Goal: Transaction & Acquisition: Purchase product/service

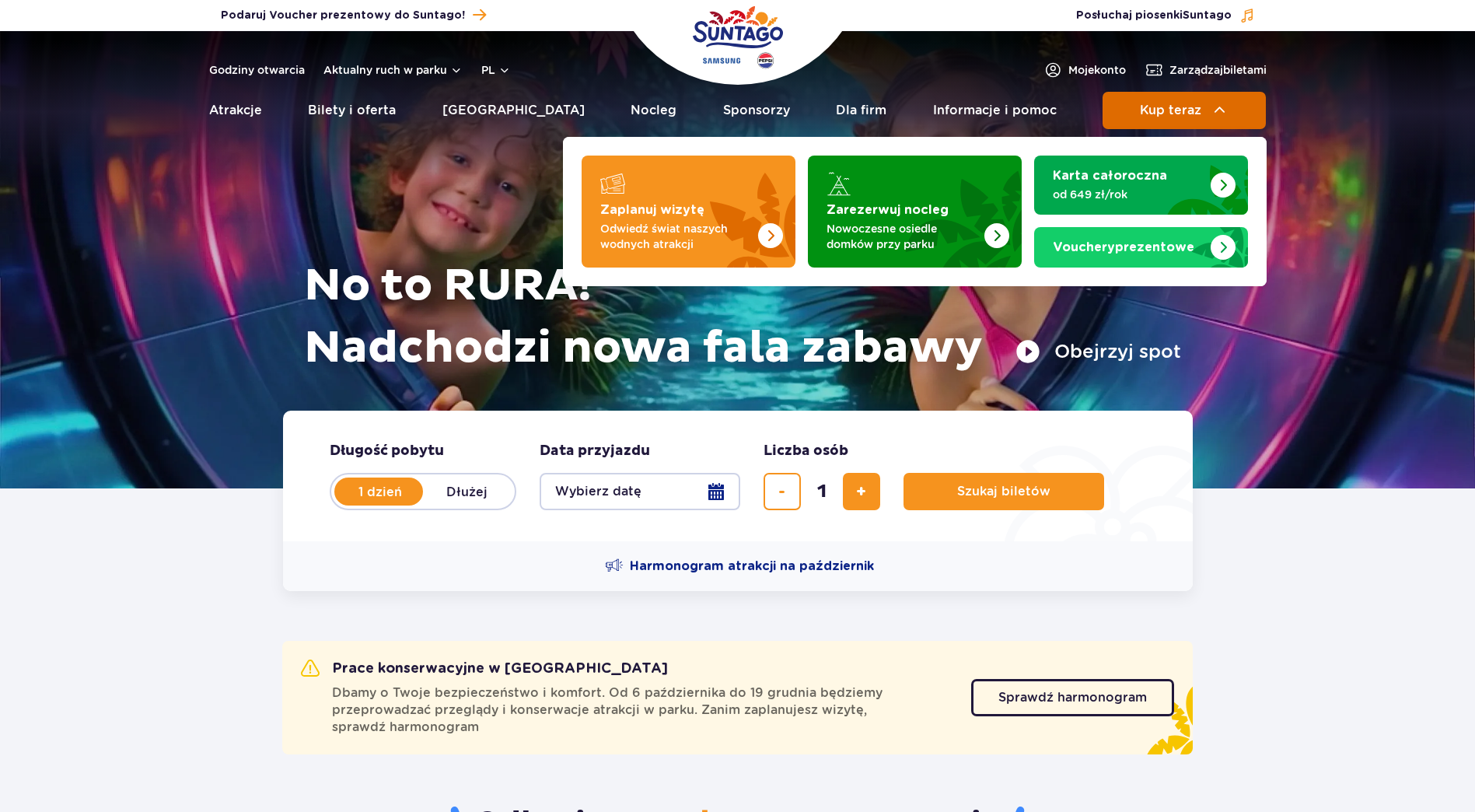
click at [1189, 118] on button "Kup teraz" at bounding box center [1184, 111] width 163 height 37
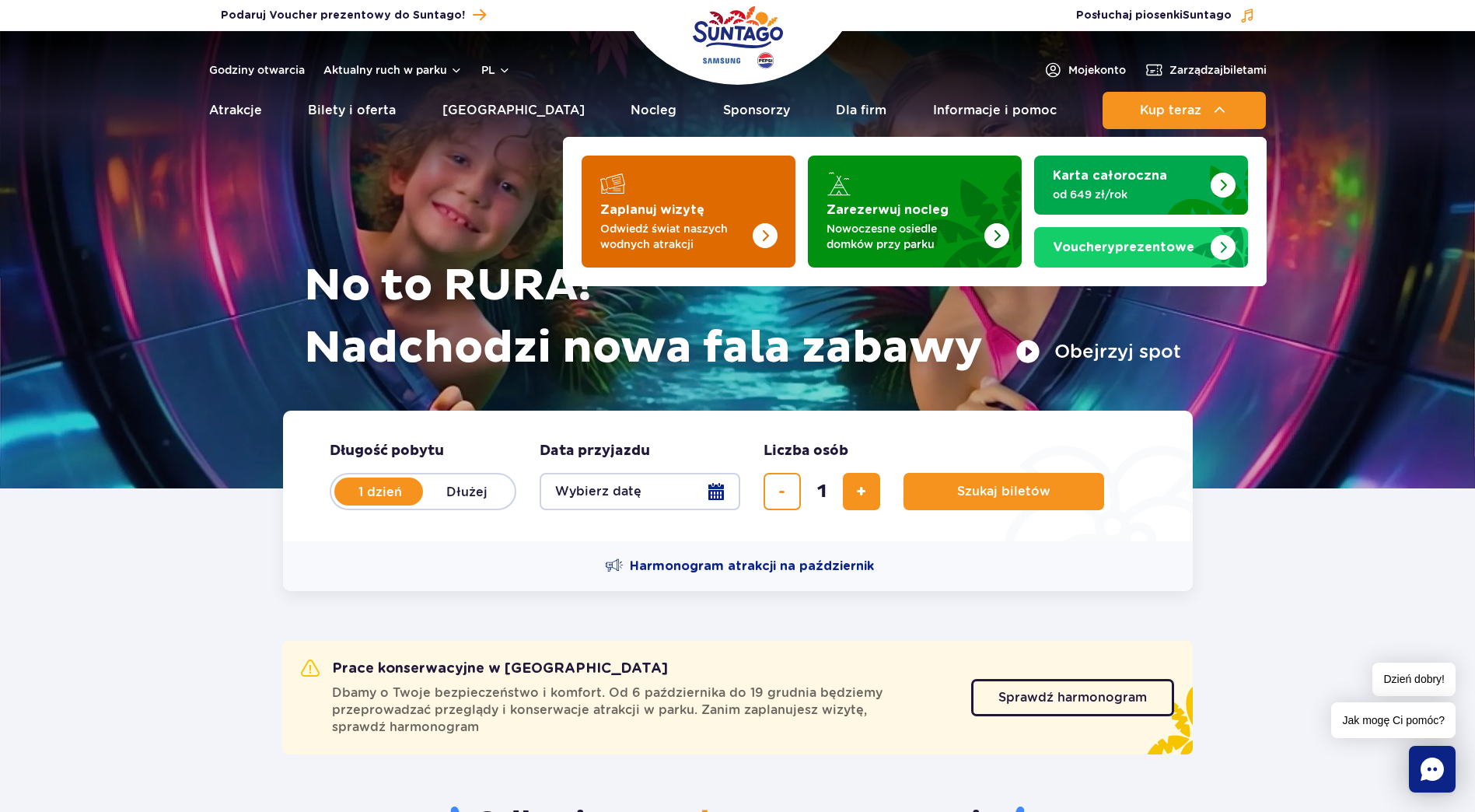
click at [719, 202] on img "Zaplanuj wizytę" at bounding box center [733, 207] width 123 height 121
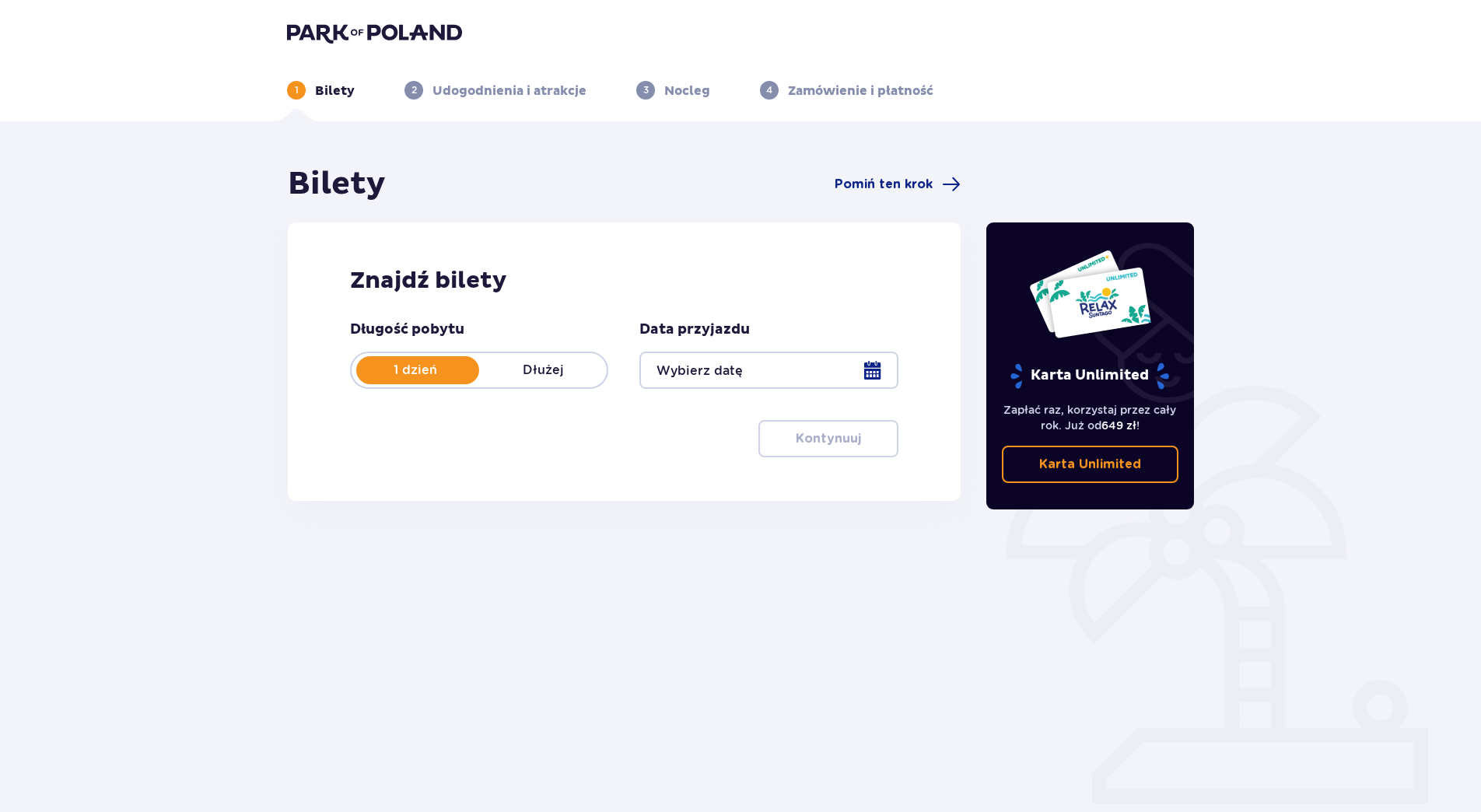
click at [693, 373] on div at bounding box center [769, 370] width 258 height 37
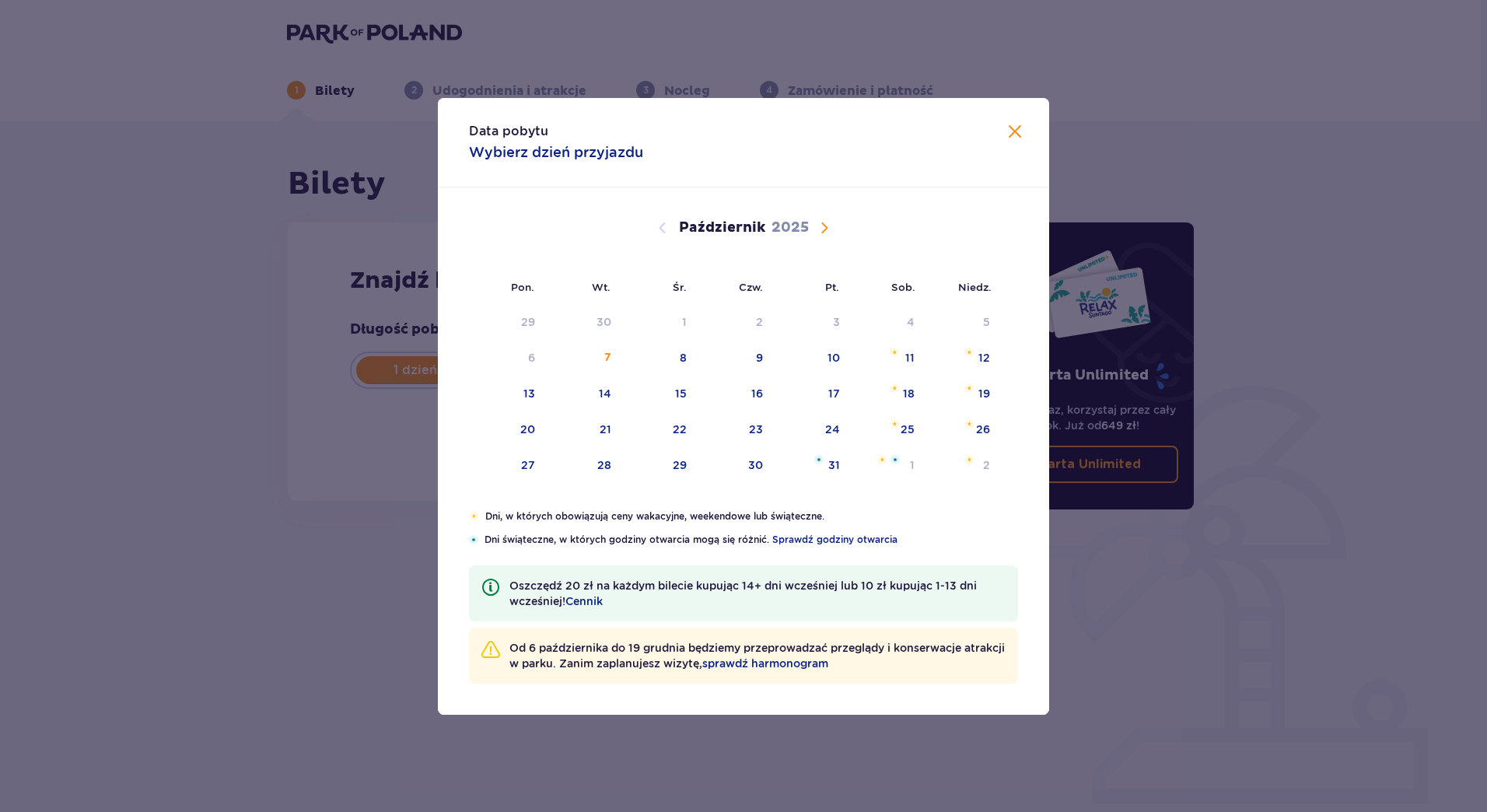
click at [826, 233] on span "Następny miesiąc" at bounding box center [824, 227] width 18 height 18
click at [599, 427] on div "18" at bounding box center [605, 429] width 12 height 16
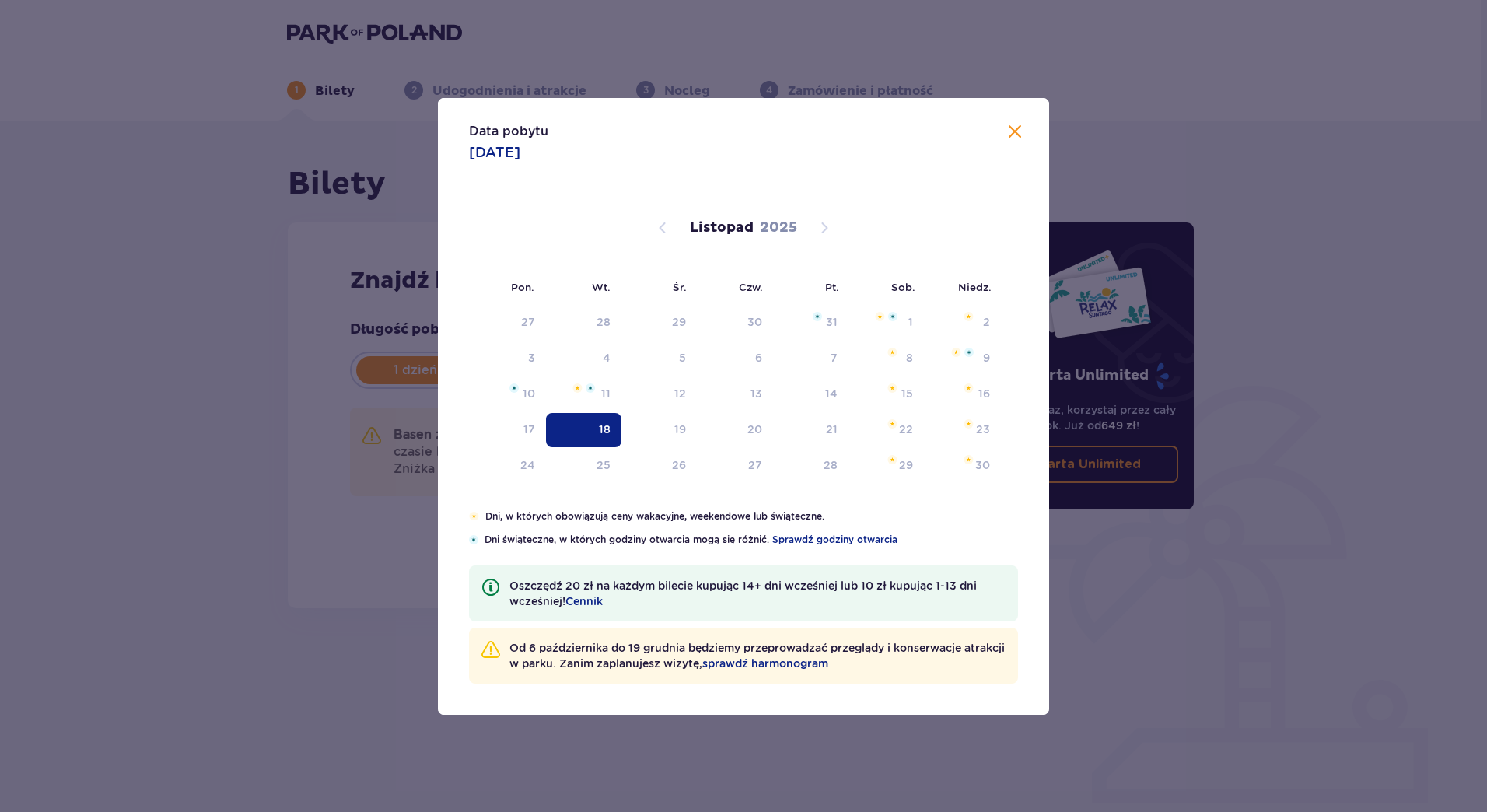
type input "18.11.25"
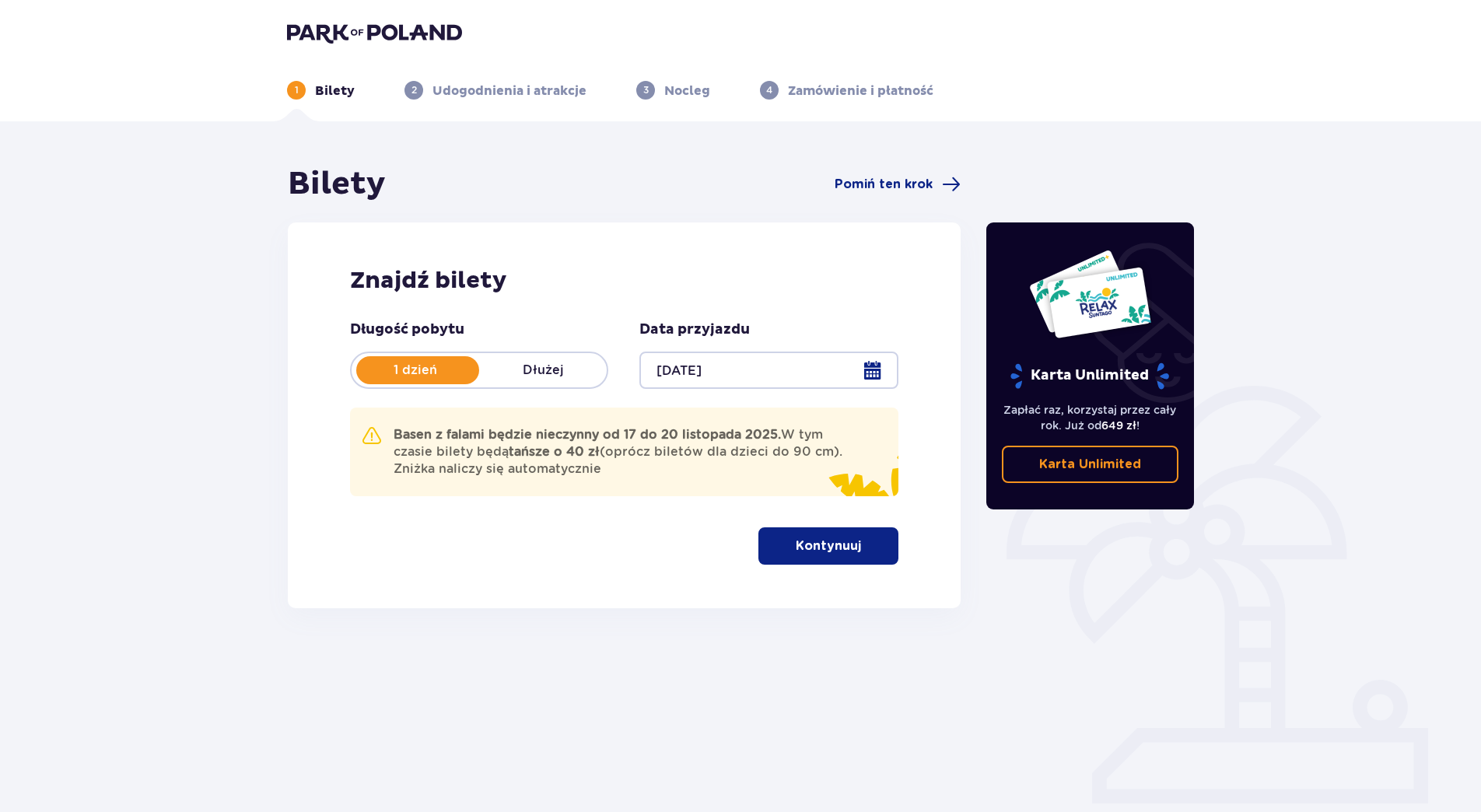
click at [848, 536] on button "Kontynuuj" at bounding box center [828, 545] width 140 height 37
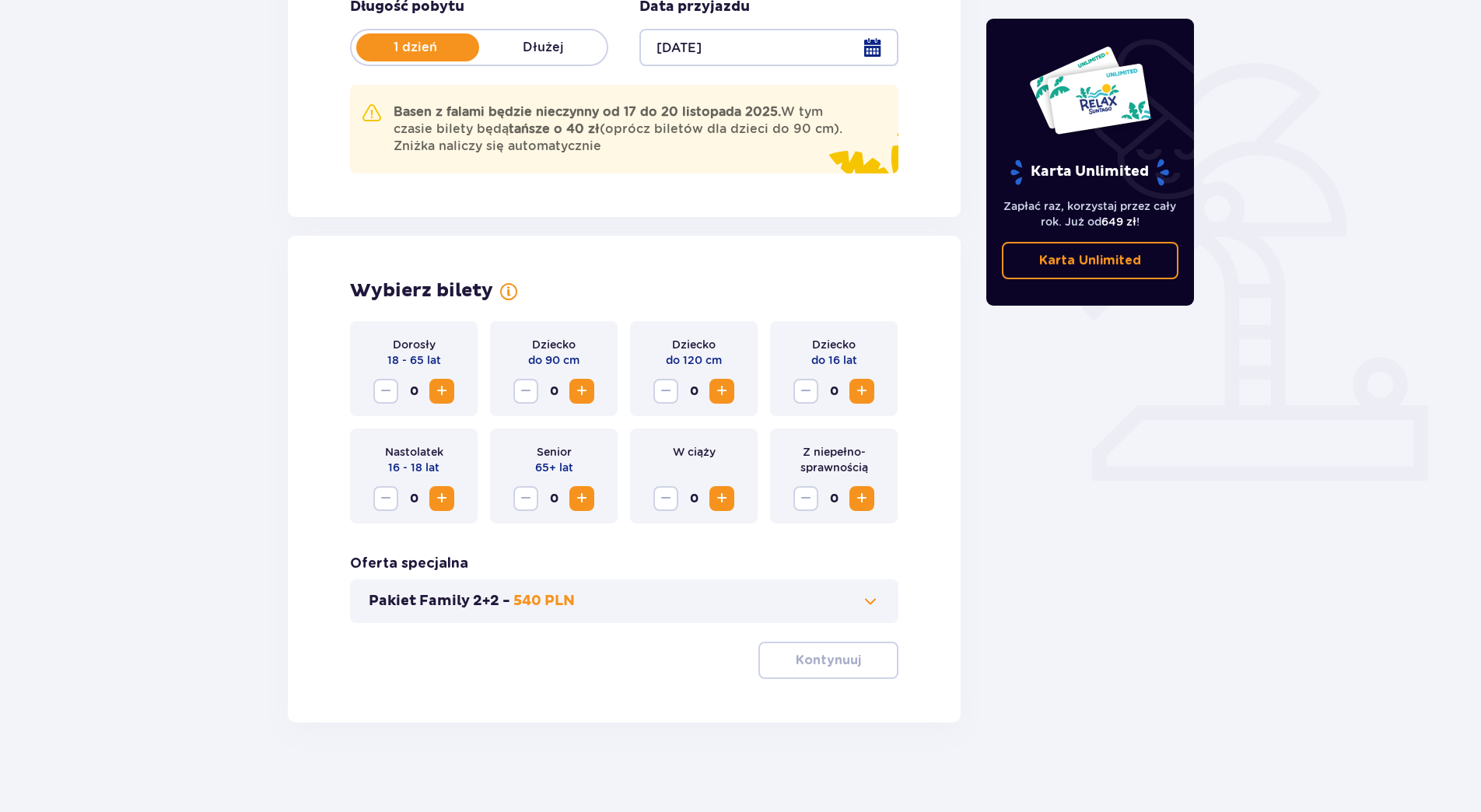
scroll to position [327, 0]
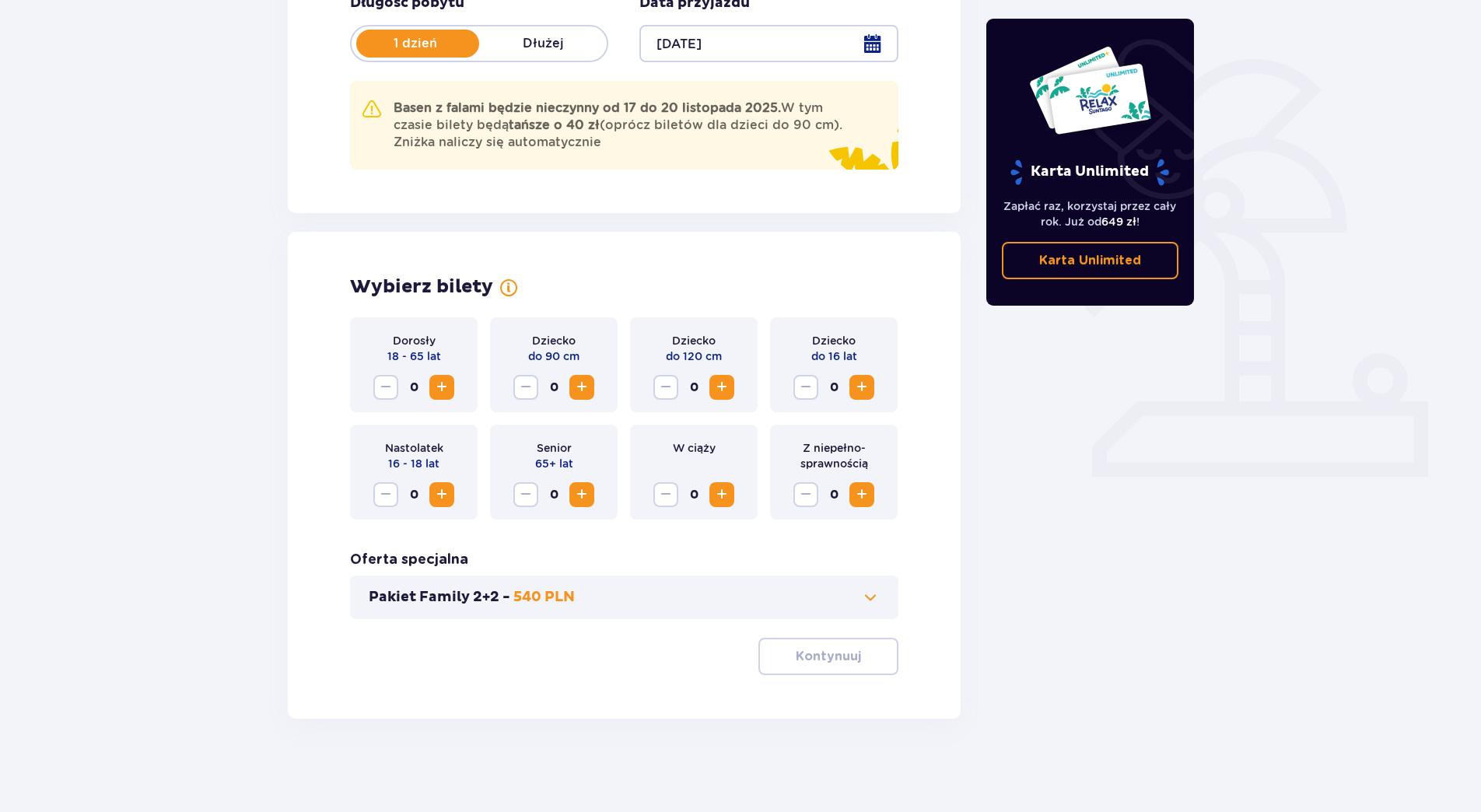
click at [440, 387] on span "Zwiększ" at bounding box center [442, 386] width 18 height 18
click at [723, 382] on span "Zwiększ" at bounding box center [721, 386] width 18 height 18
click at [865, 386] on span "Zwiększ" at bounding box center [861, 386] width 18 height 18
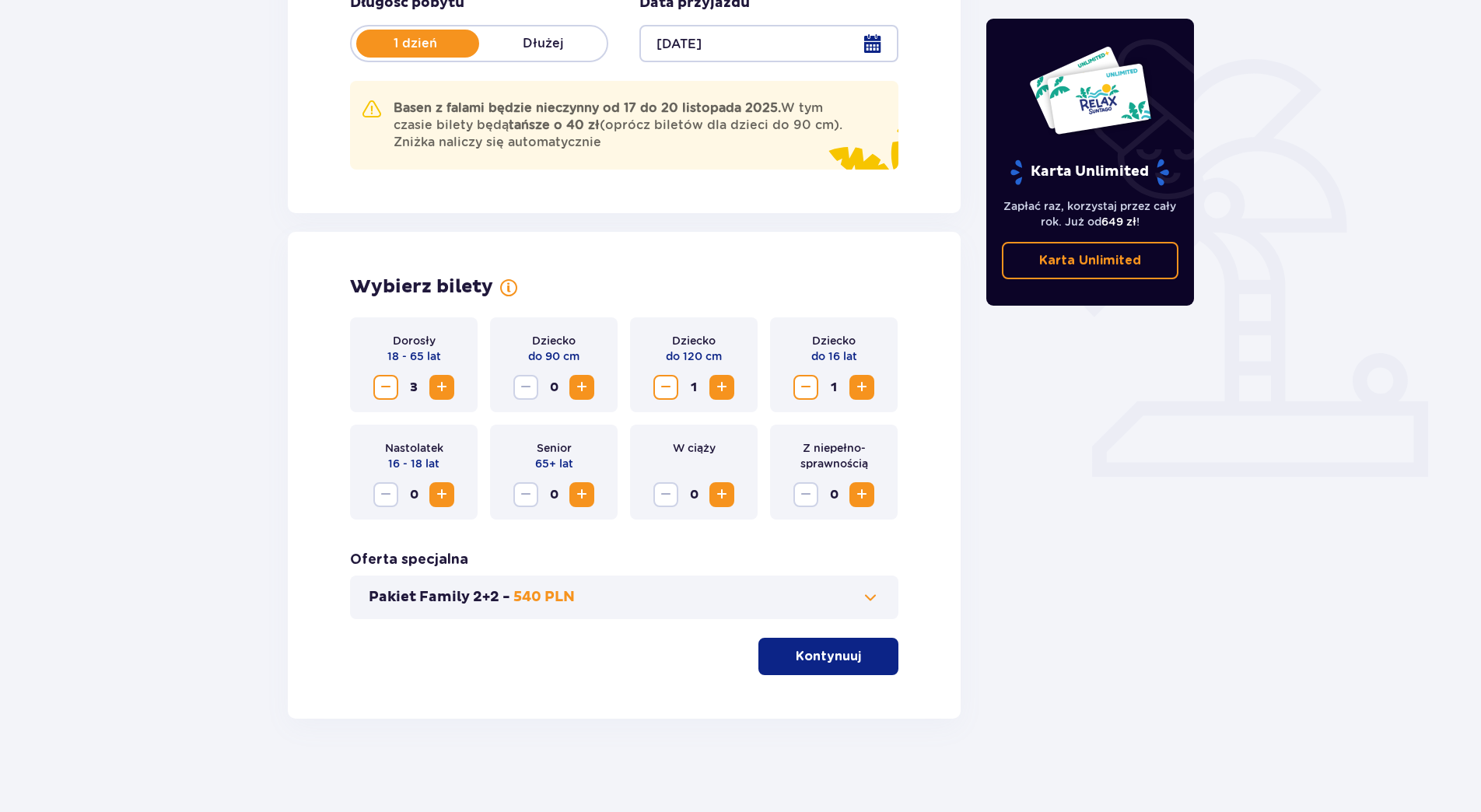
click at [865, 386] on span "Zwiększ" at bounding box center [861, 386] width 18 height 18
click at [437, 499] on span "Zwiększ" at bounding box center [442, 494] width 18 height 18
click at [860, 490] on span "Zwiększ" at bounding box center [861, 494] width 18 height 18
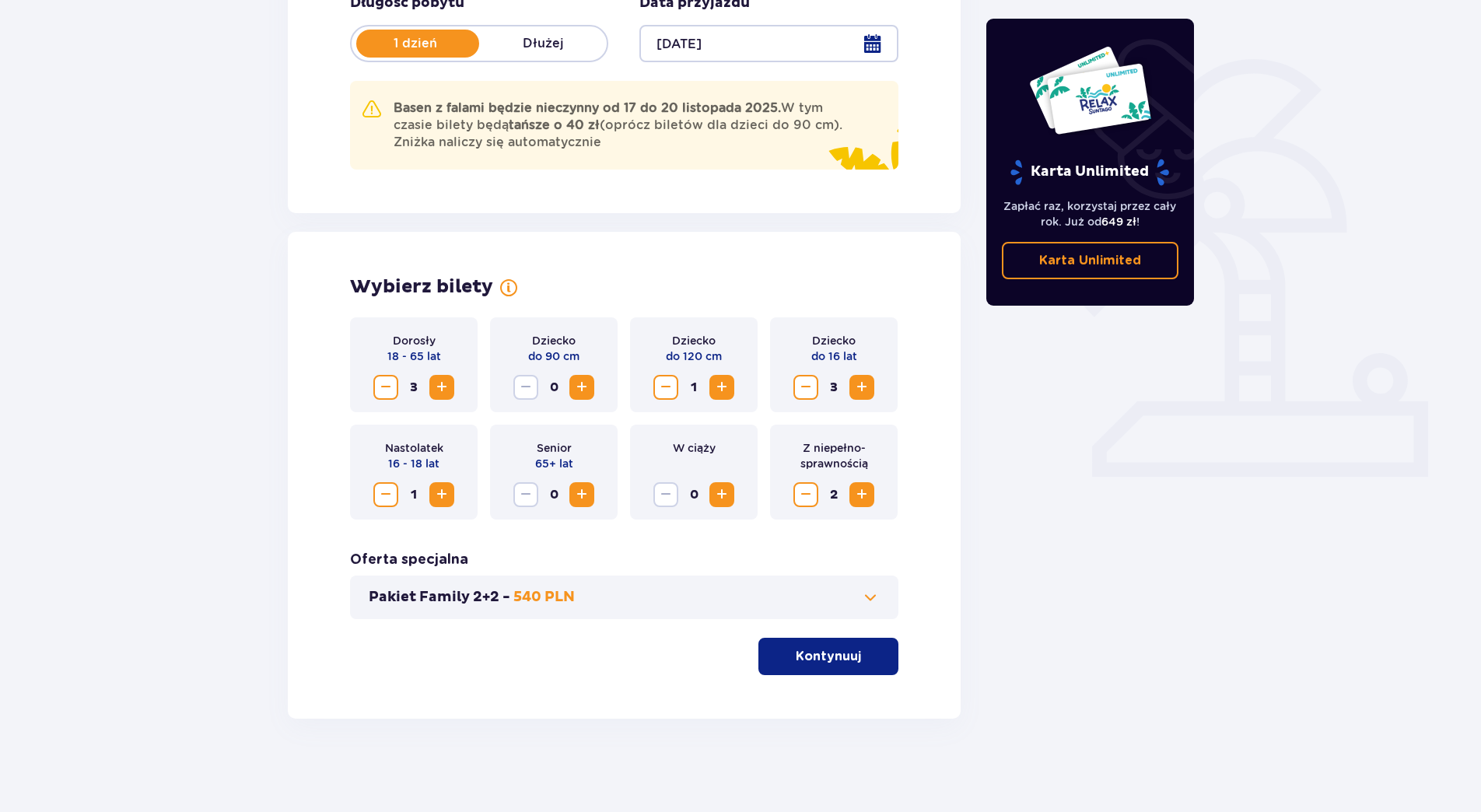
click at [840, 652] on p "Kontynuuj" at bounding box center [828, 657] width 65 height 17
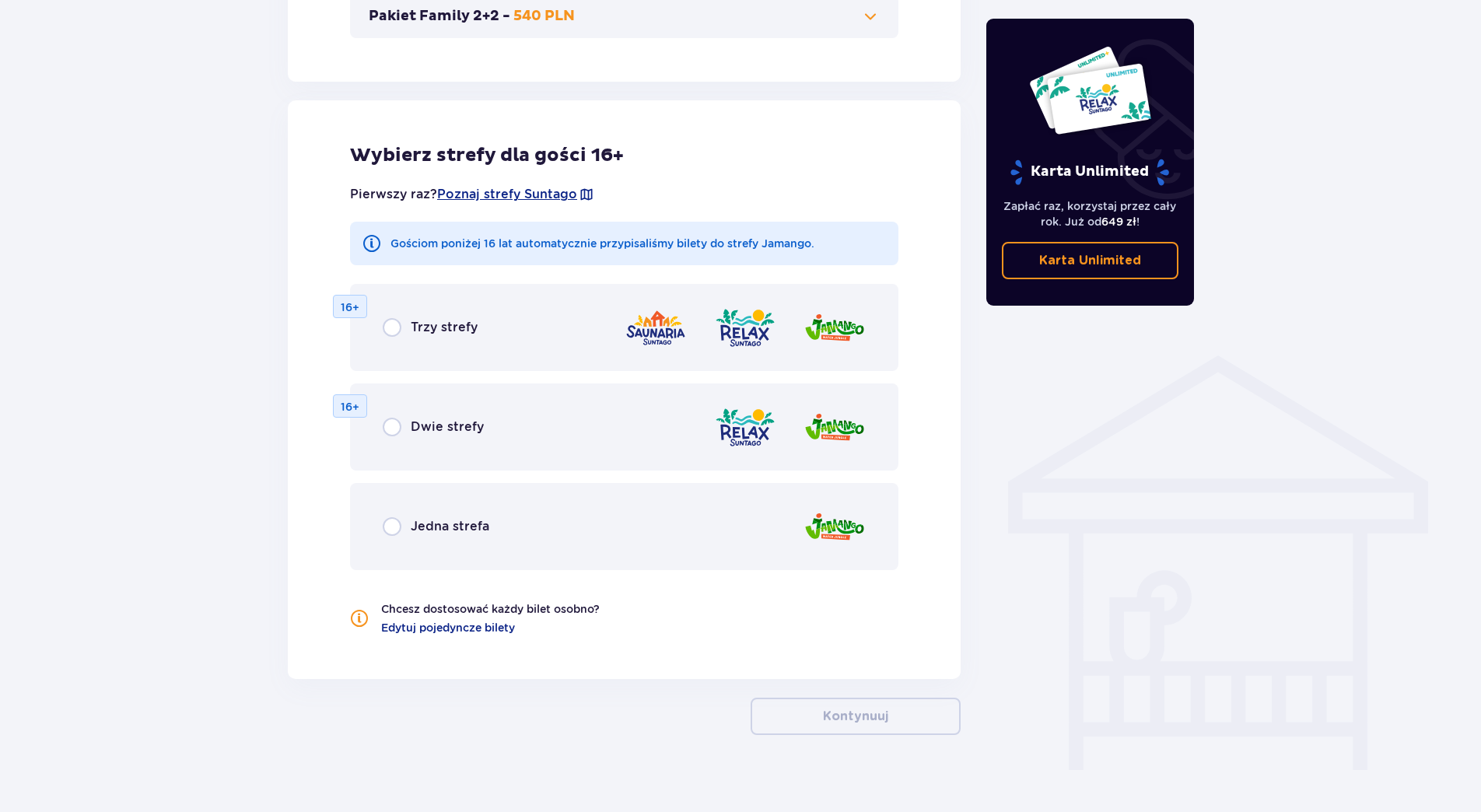
scroll to position [924, 0]
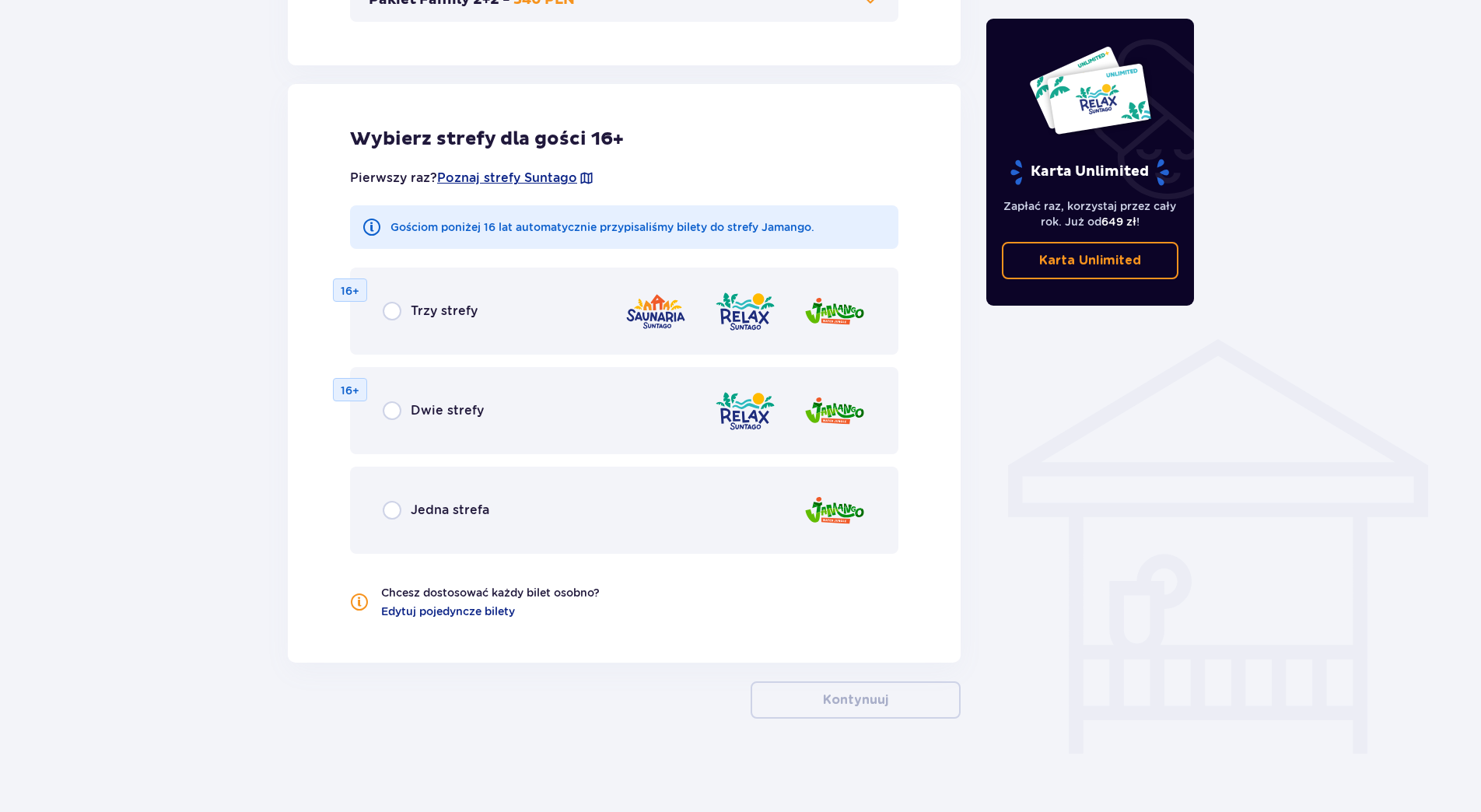
click at [406, 410] on div "Dwie strefy" at bounding box center [433, 410] width 101 height 18
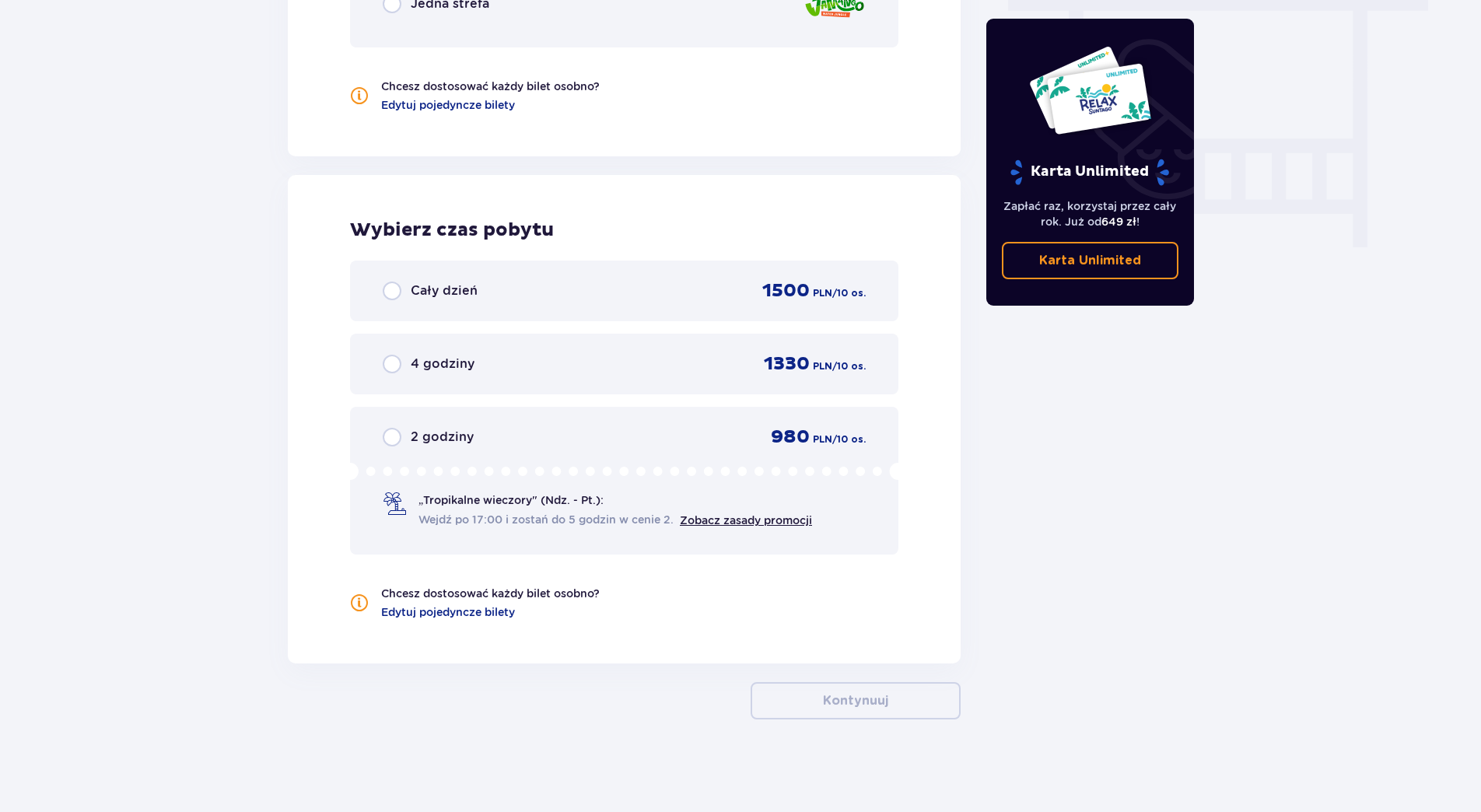
scroll to position [1431, 0]
click at [392, 438] on input "radio" at bounding box center [391, 436] width 18 height 18
radio input "true"
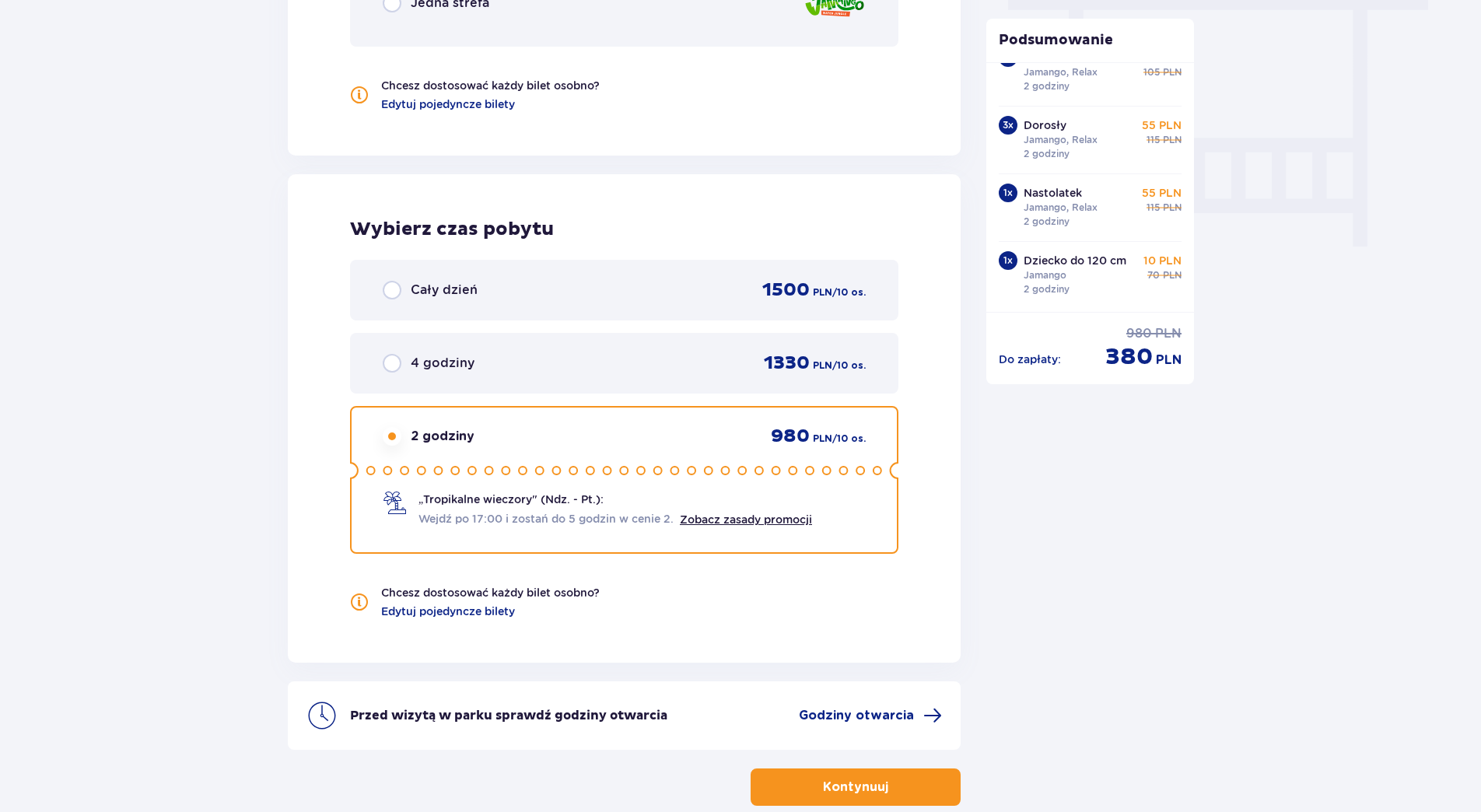
scroll to position [180, 0]
click at [875, 788] on button "Kontynuuj" at bounding box center [855, 787] width 210 height 37
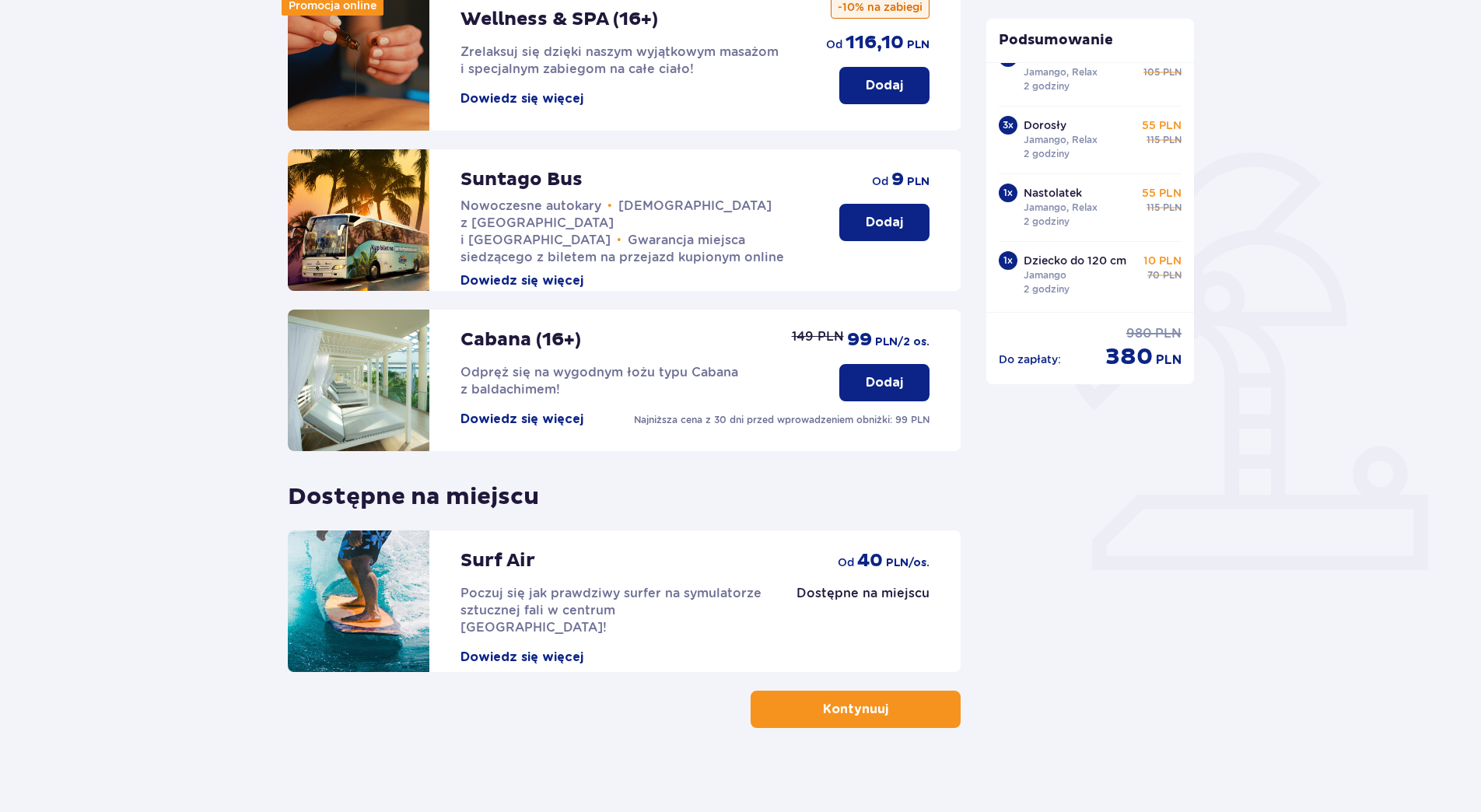
scroll to position [243, 0]
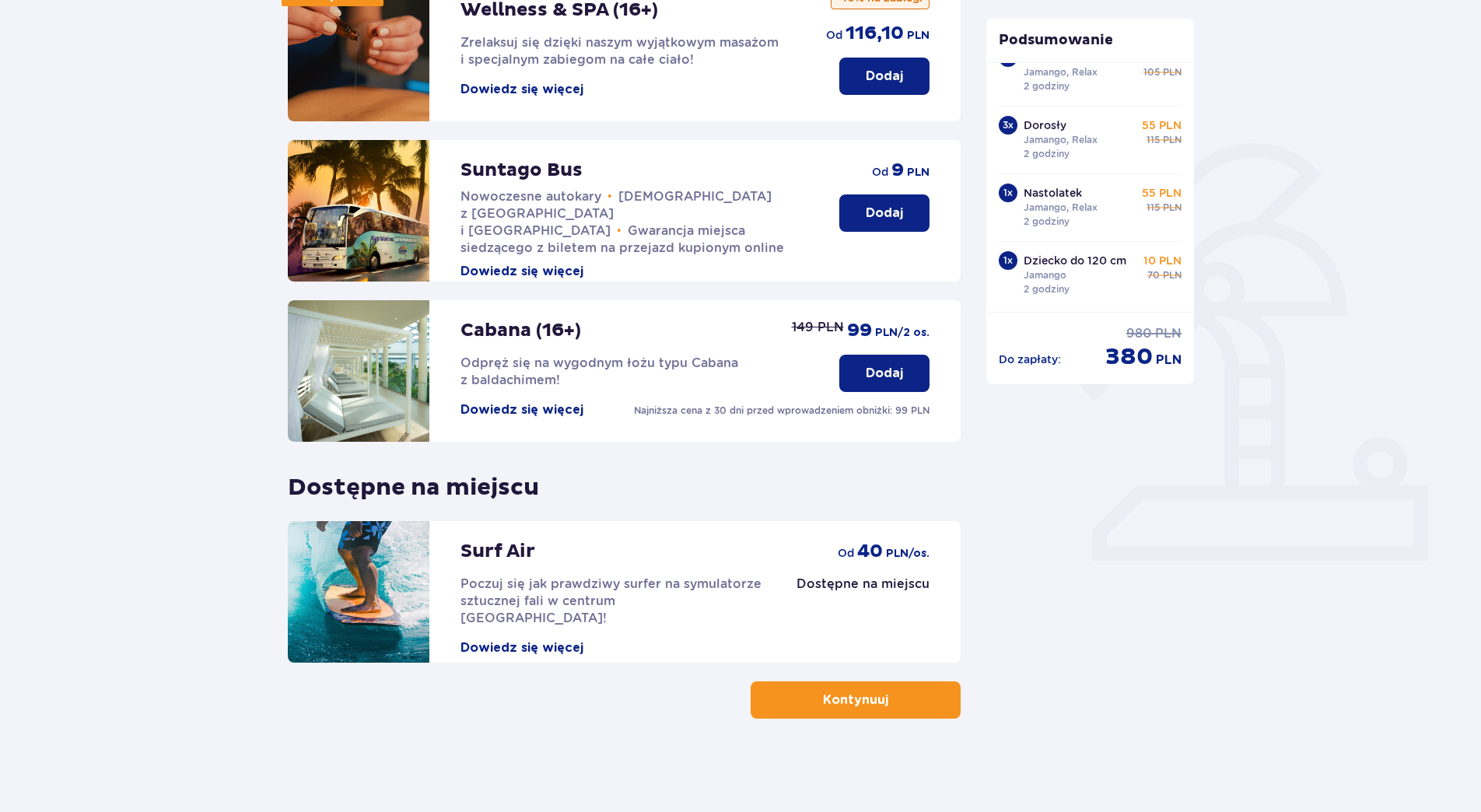
click at [852, 708] on p "Kontynuuj" at bounding box center [855, 699] width 65 height 17
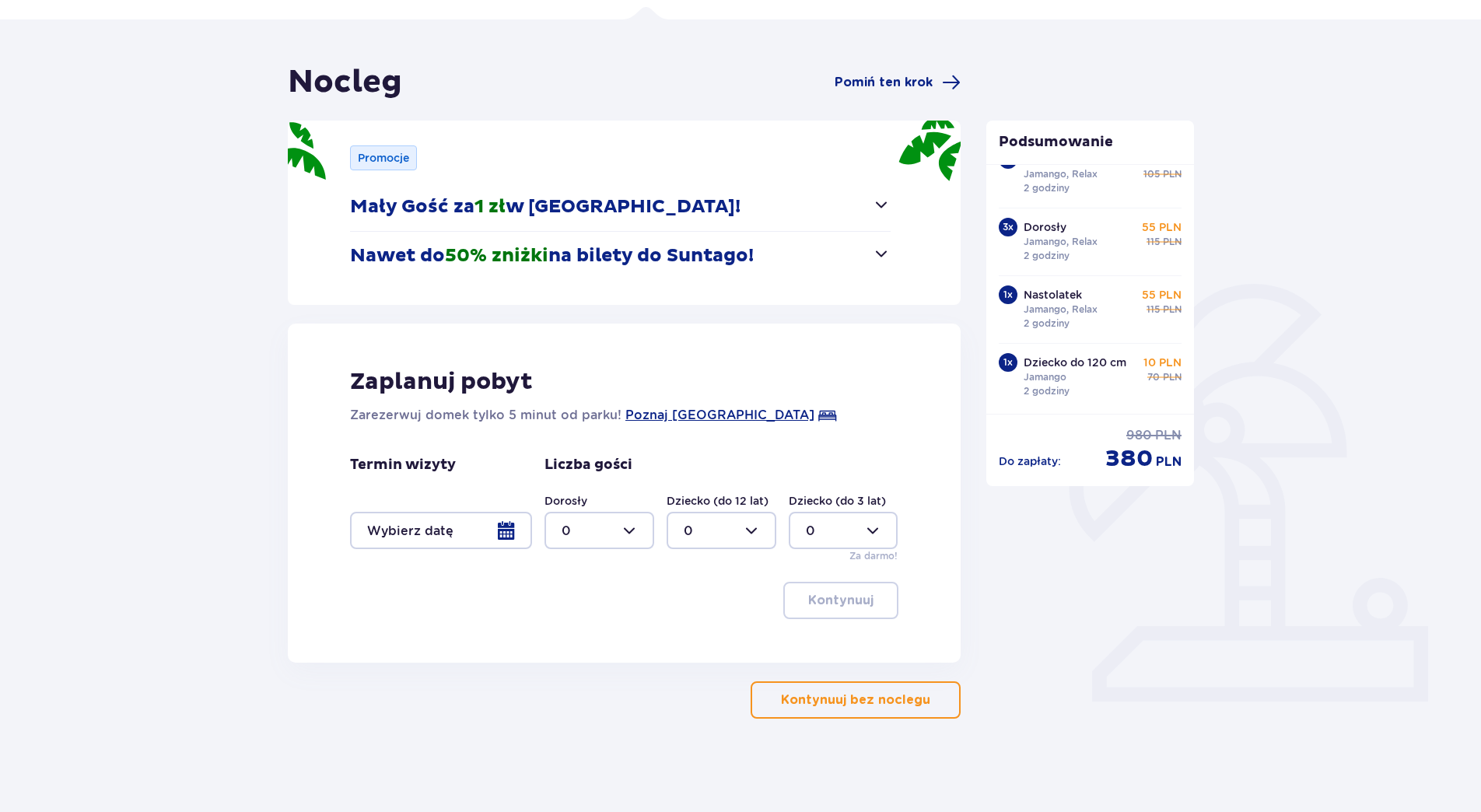
click at [874, 699] on p "Kontynuuj bez noclegu" at bounding box center [856, 699] width 149 height 17
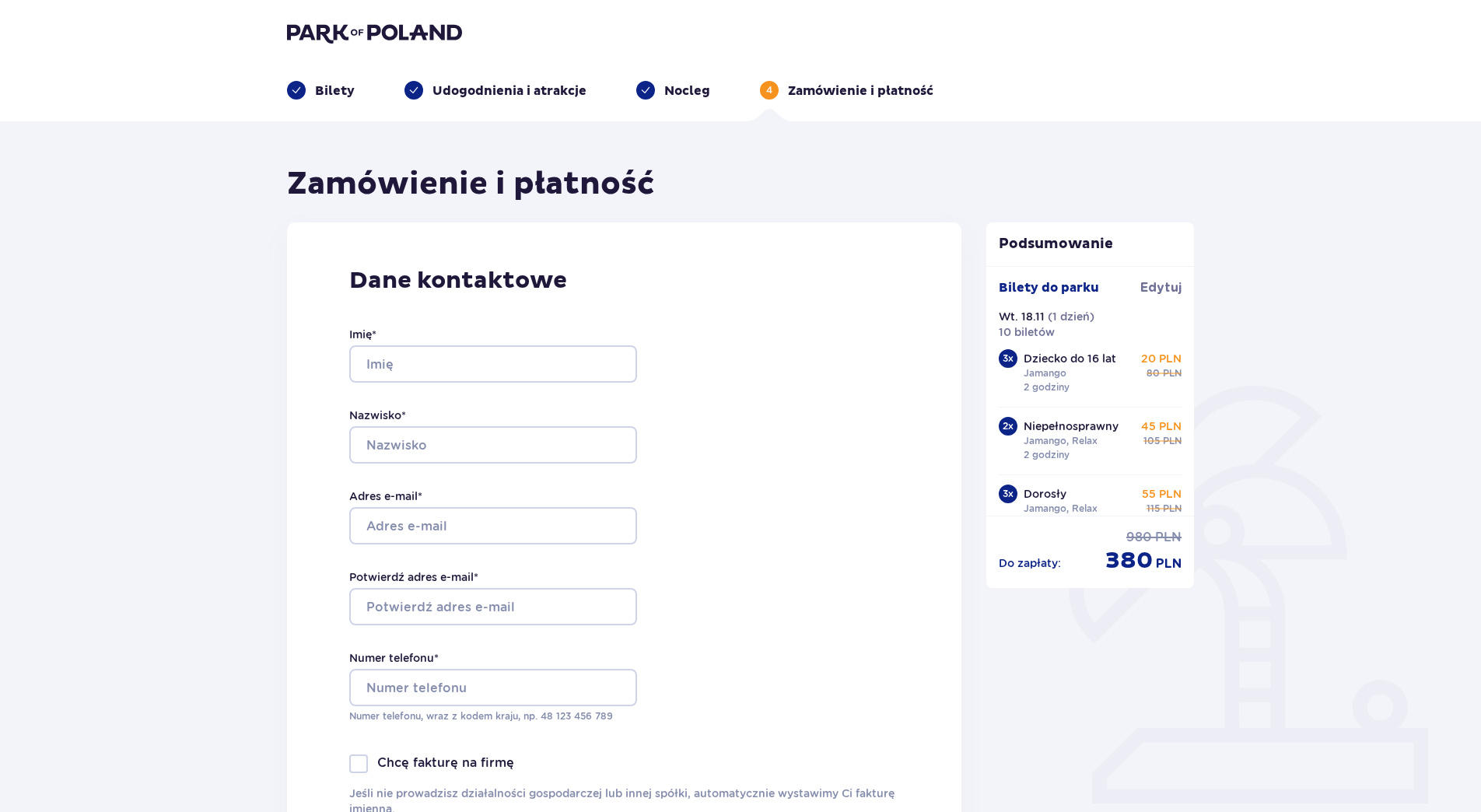
click at [339, 21] on img at bounding box center [375, 32] width 175 height 21
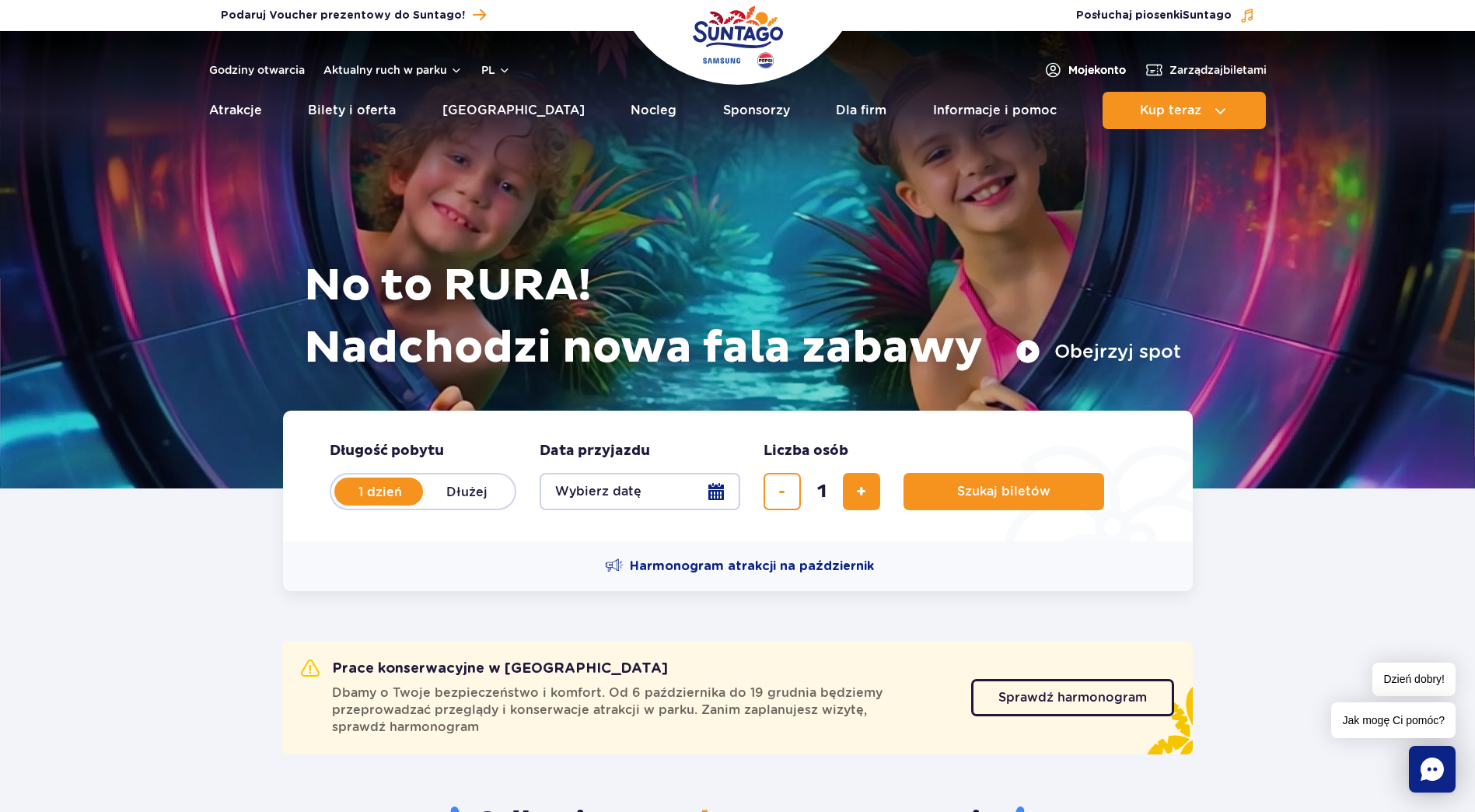
click at [1087, 65] on span "Moje konto" at bounding box center [1097, 70] width 57 height 16
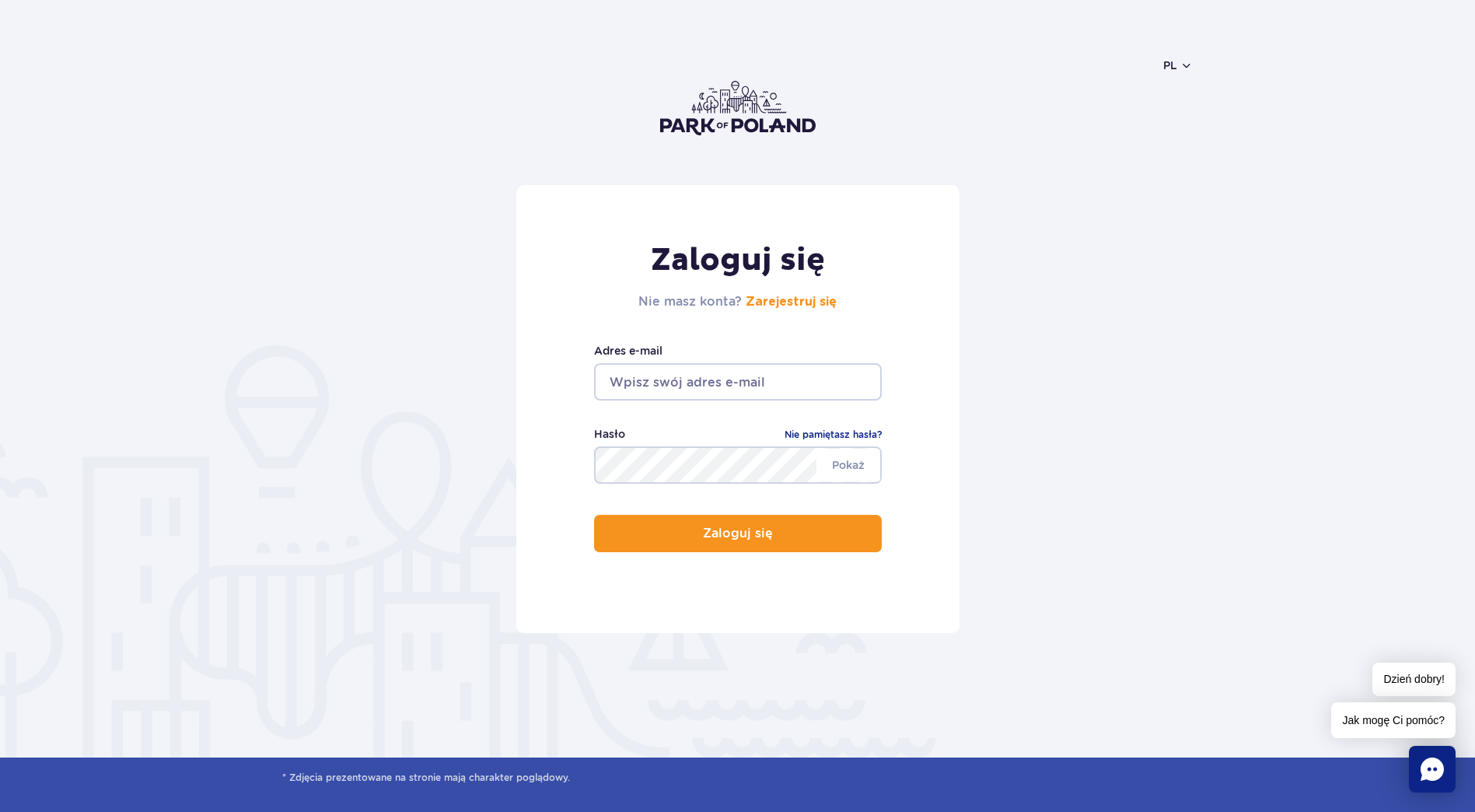
click at [731, 382] on input "email" at bounding box center [738, 381] width 288 height 37
type input "magdalena_wisniewska2@wp.pl"
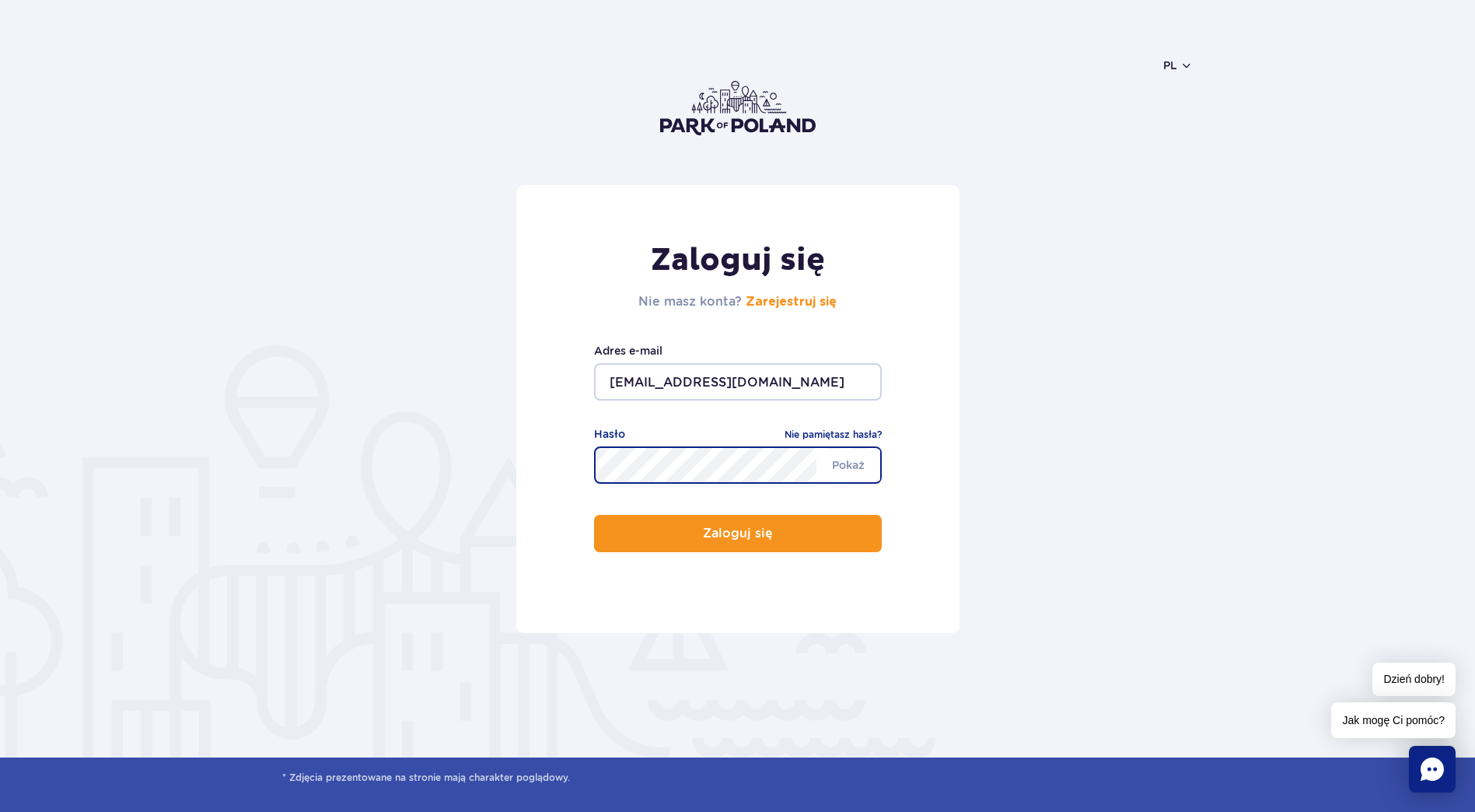
click at [594, 515] on button "Zaloguj się" at bounding box center [738, 534] width 288 height 37
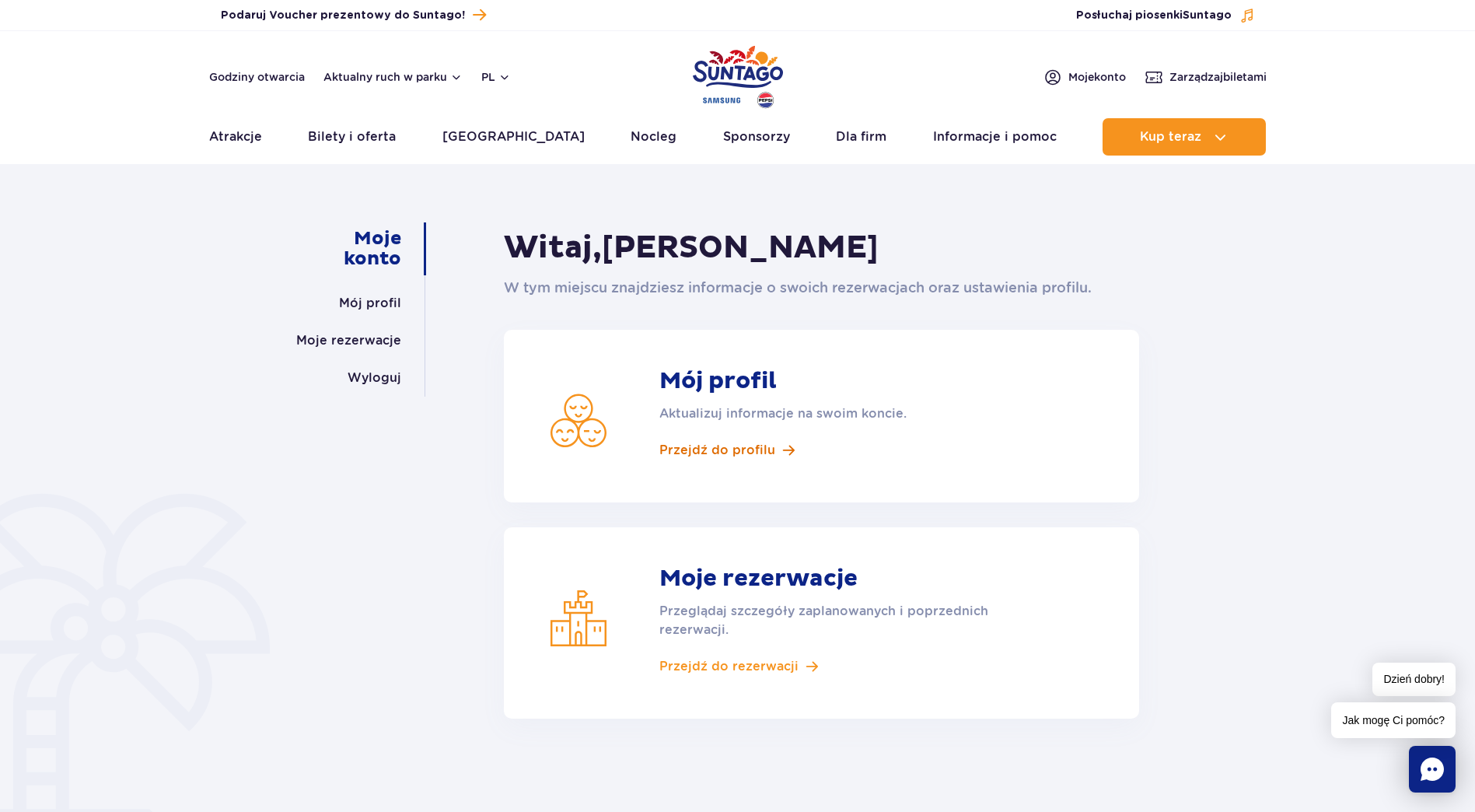
click at [748, 451] on span "Przejdź do profilu" at bounding box center [717, 450] width 115 height 17
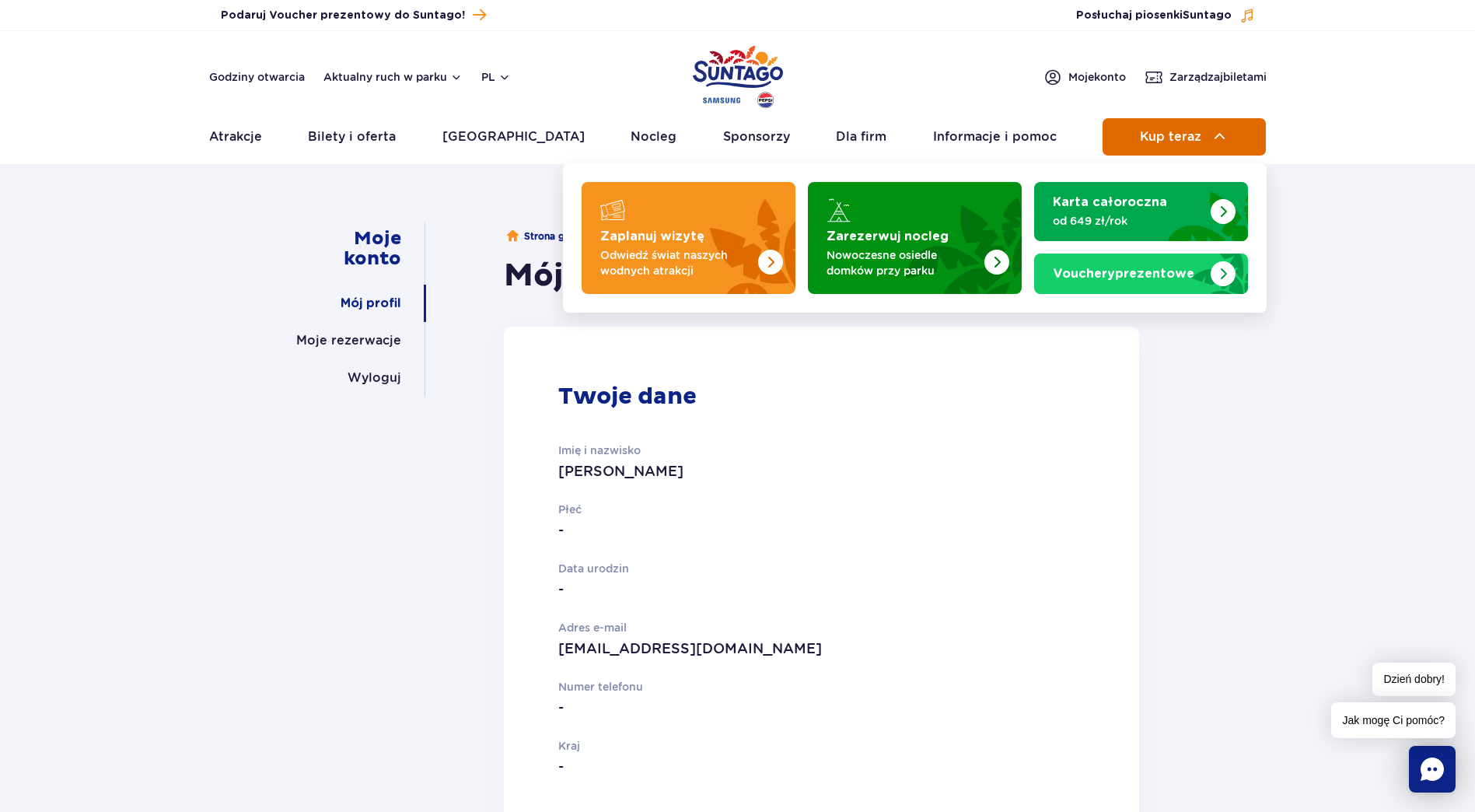
click at [1165, 131] on span "Kup teraz" at bounding box center [1170, 137] width 61 height 14
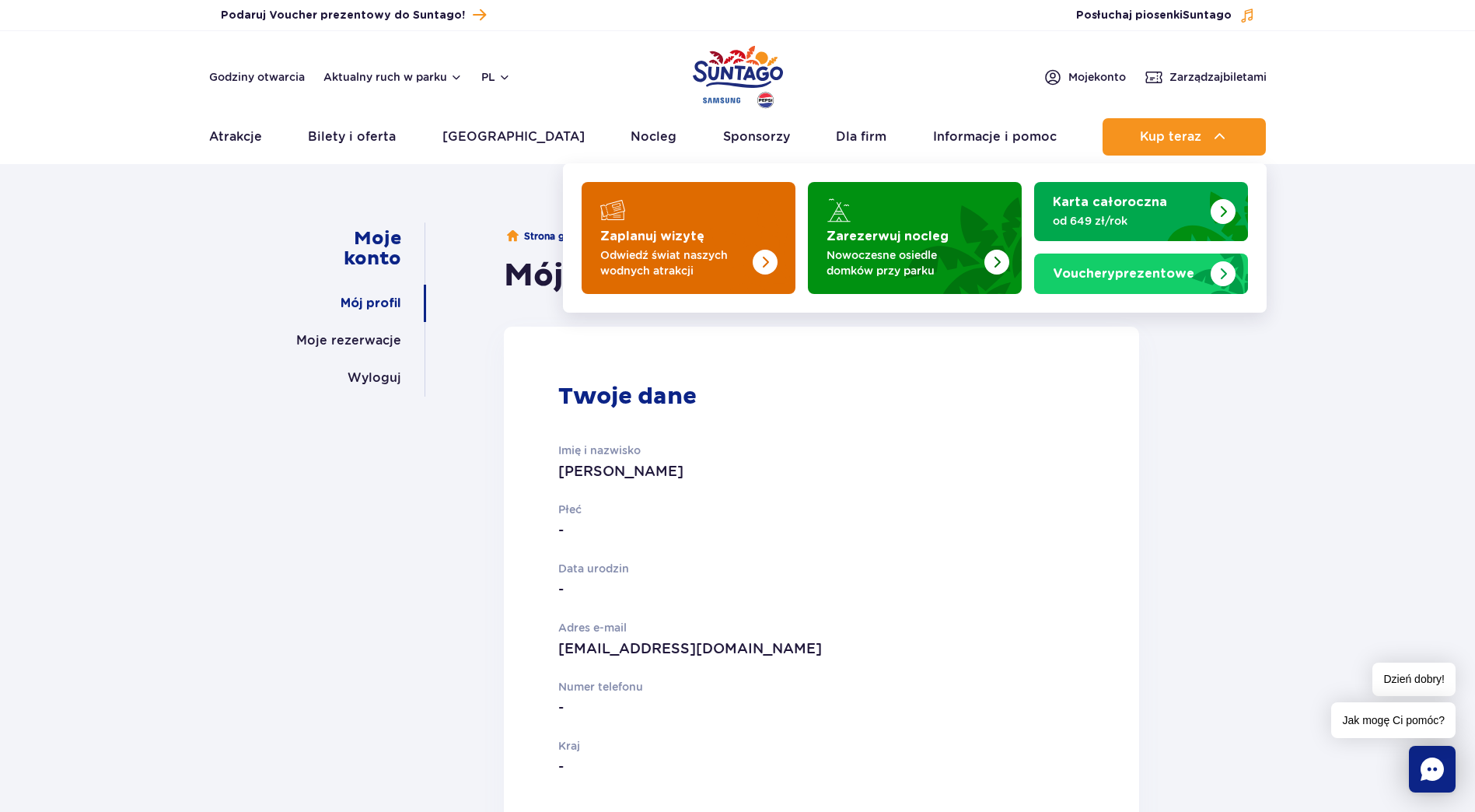
click at [670, 220] on div "Zaplanuj wizytę" at bounding box center [689, 211] width 177 height 25
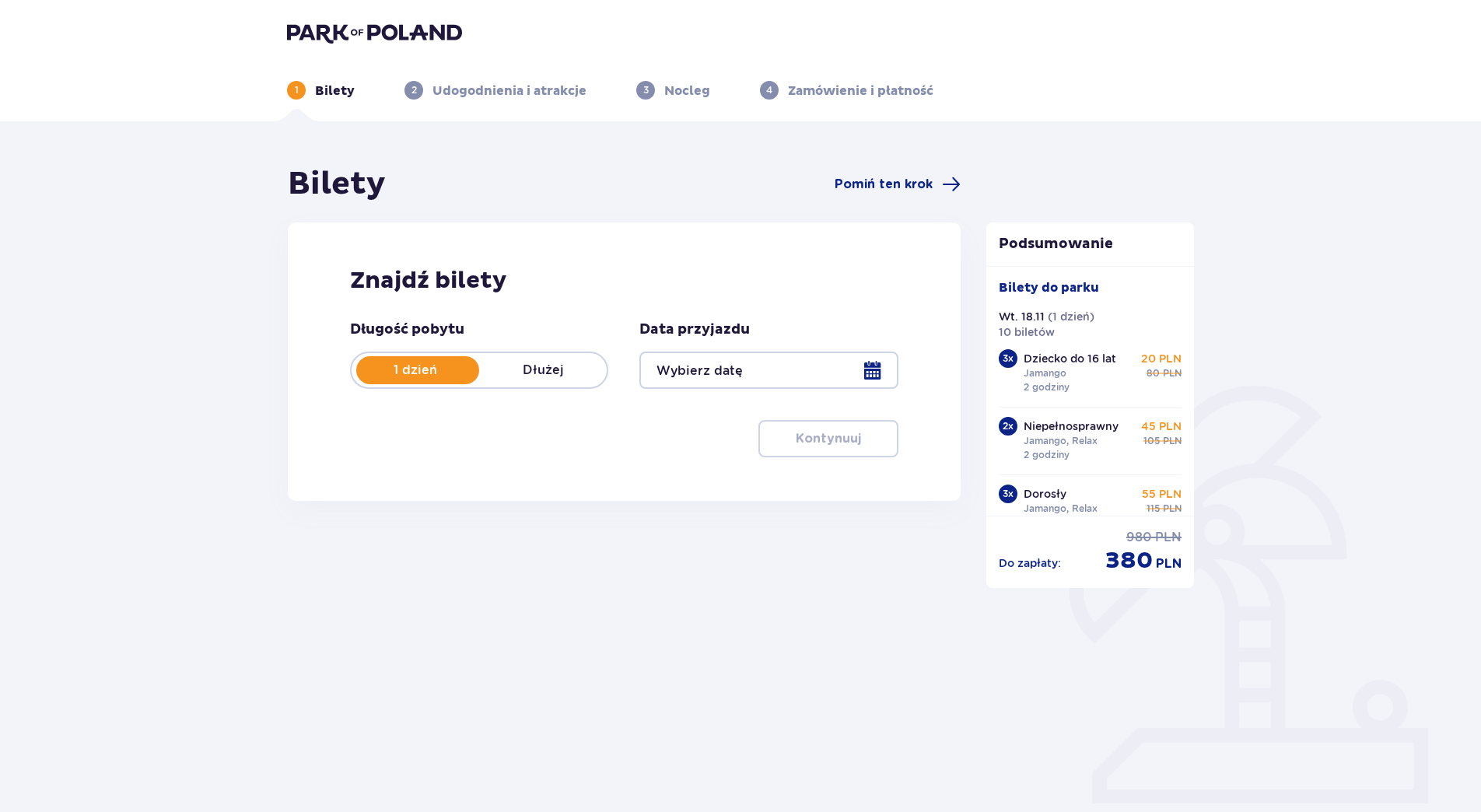
type input "18.11.25"
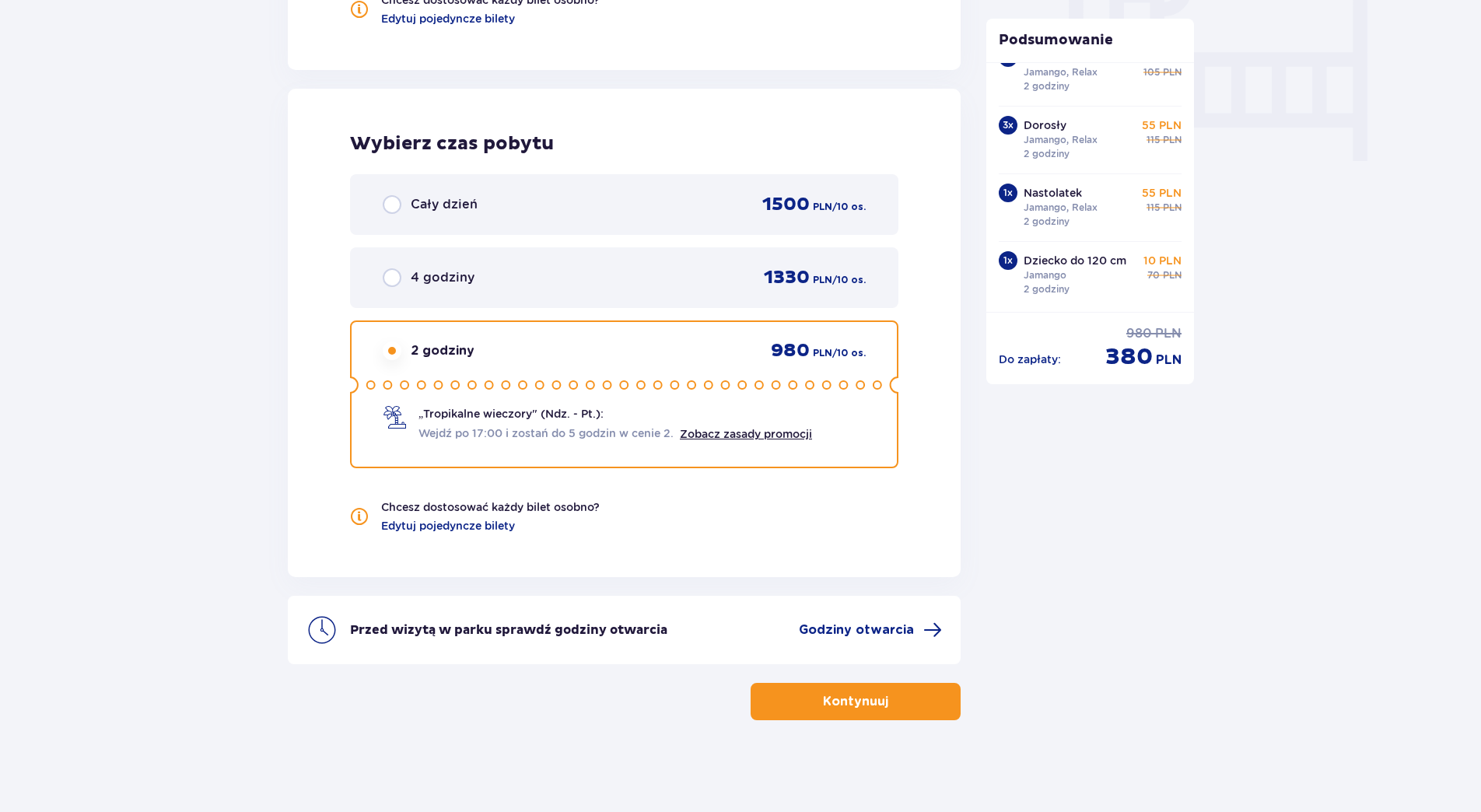
scroll to position [1517, 0]
click at [895, 699] on span "button" at bounding box center [891, 699] width 18 height 18
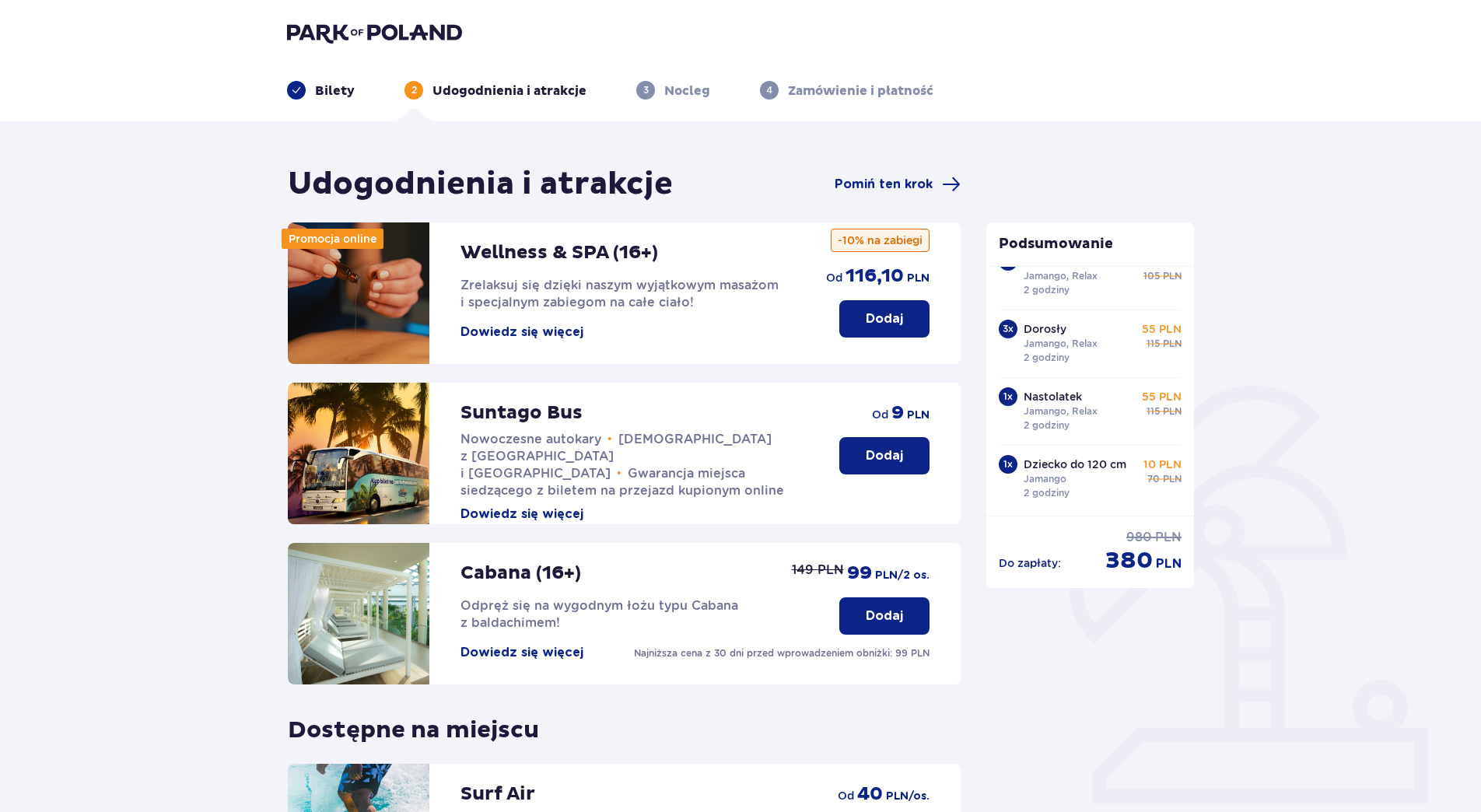
scroll to position [243, 0]
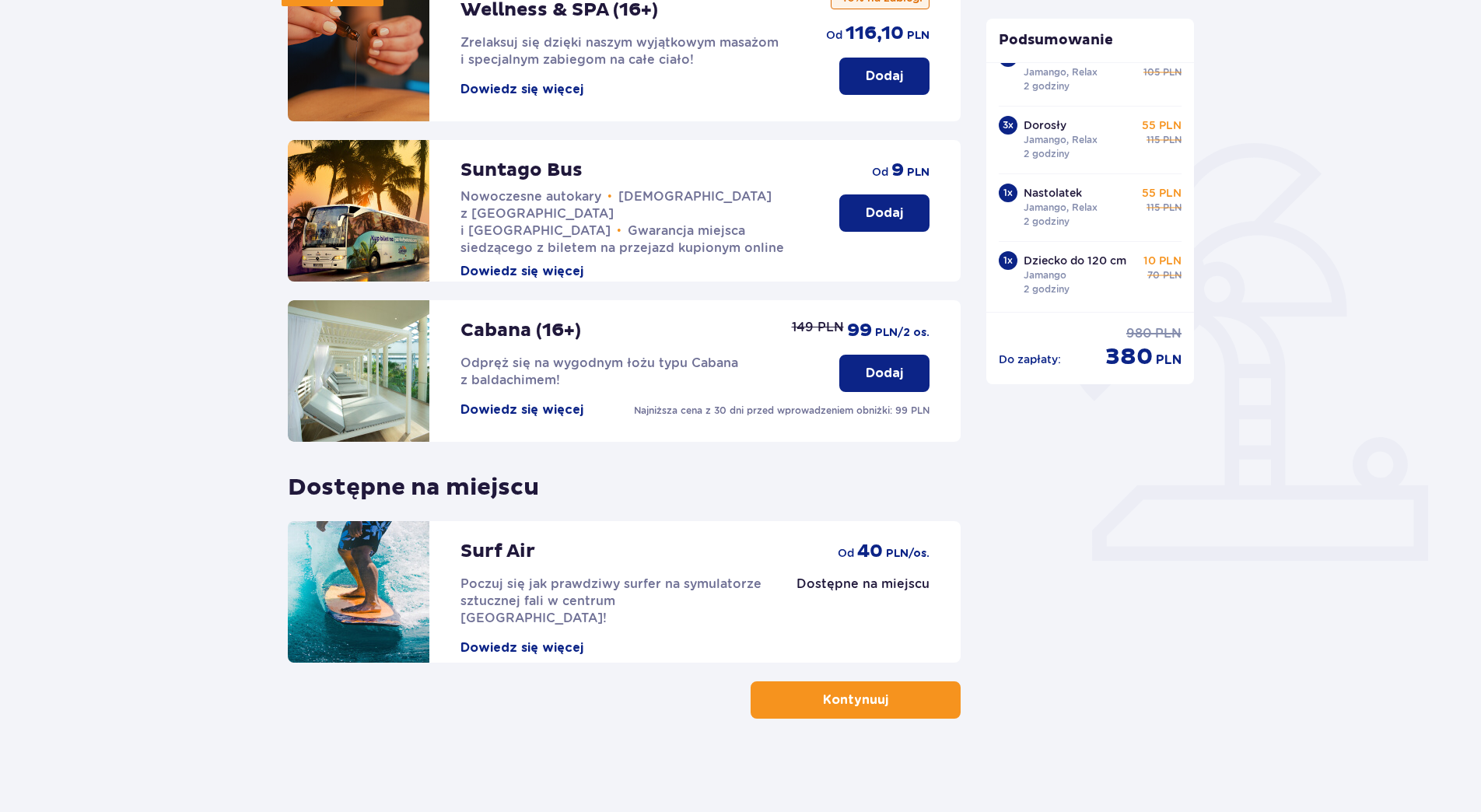
click at [899, 704] on span "button" at bounding box center [891, 699] width 18 height 18
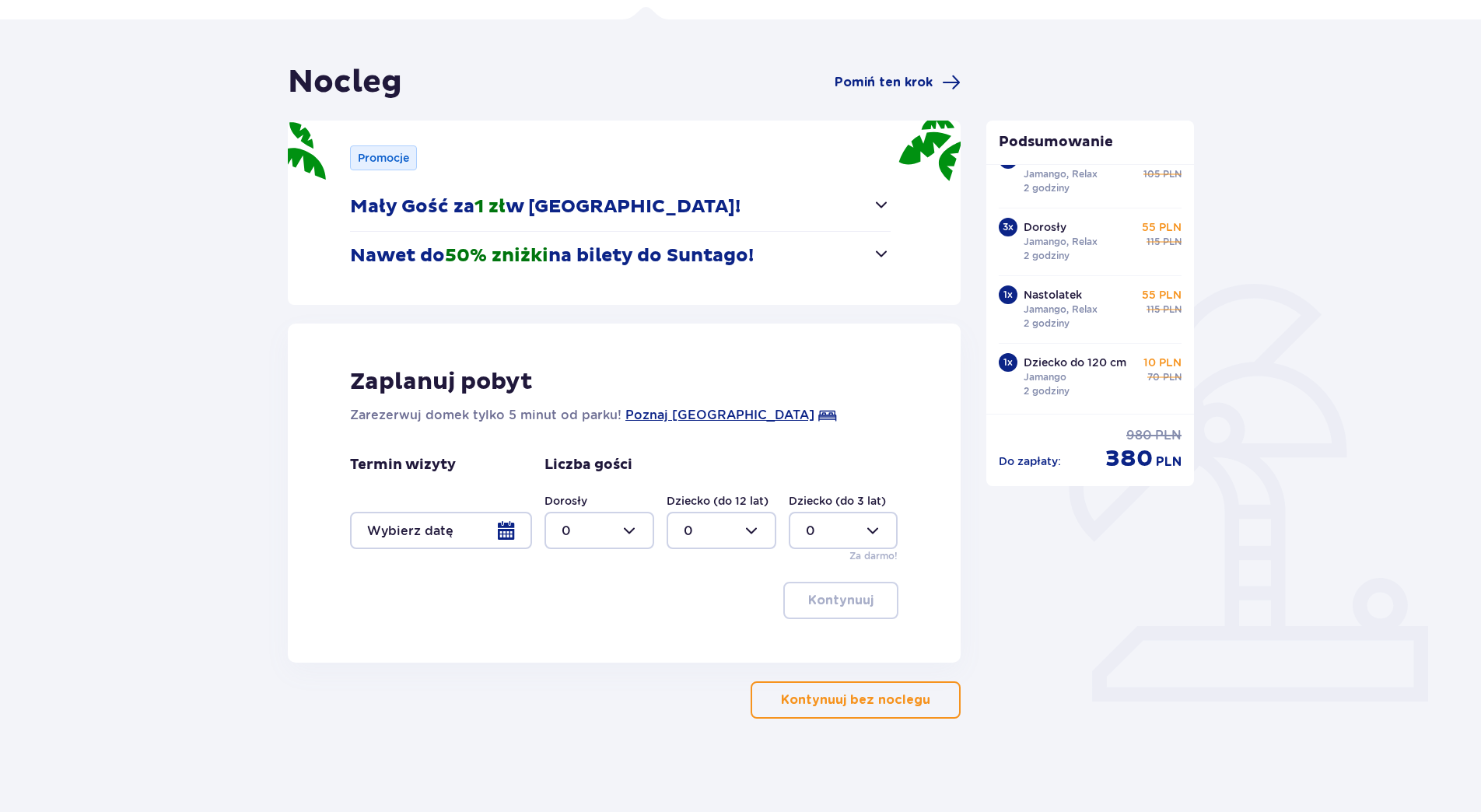
click at [865, 713] on button "Kontynuuj bez noclegu" at bounding box center [855, 699] width 210 height 37
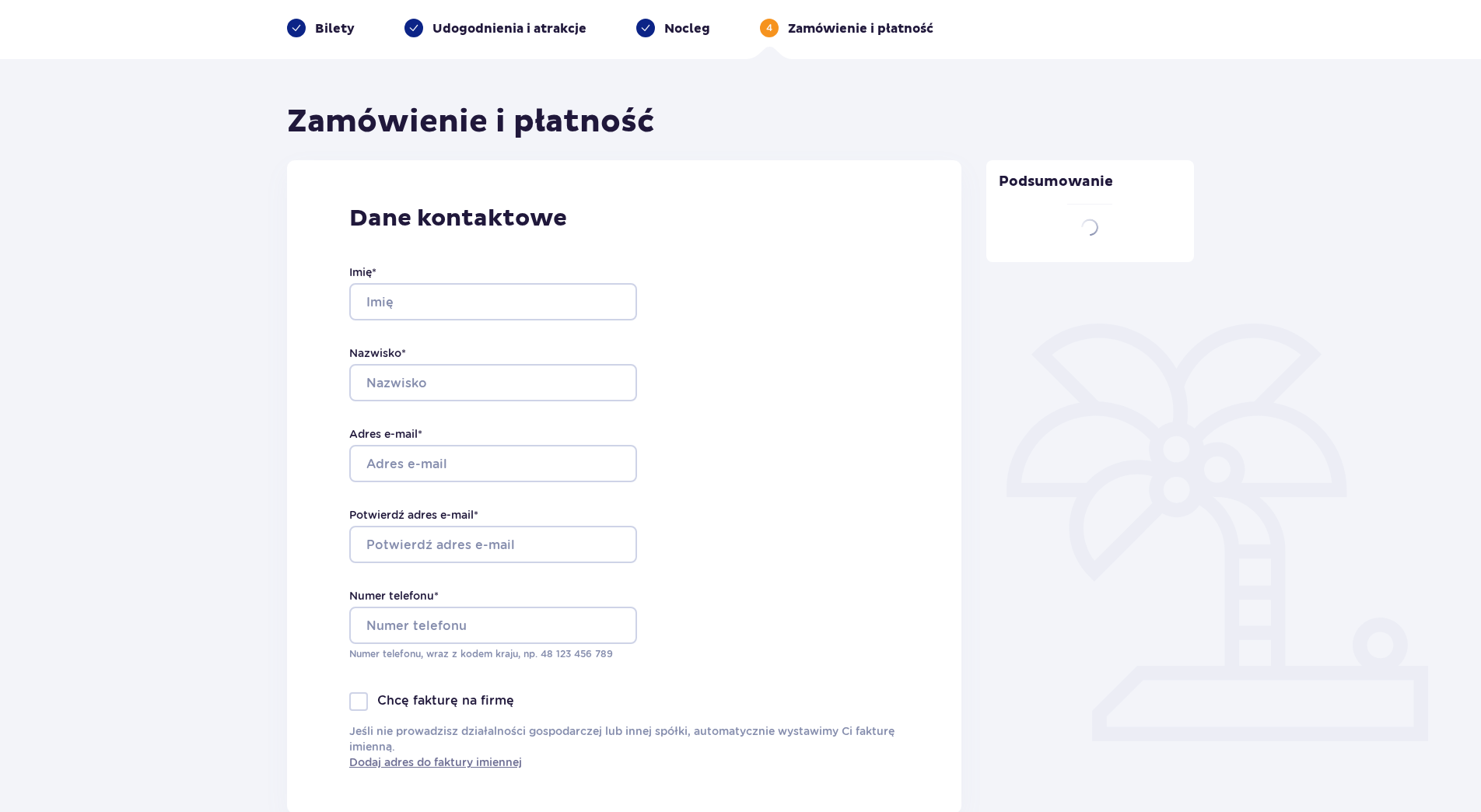
type input "Magdalena"
type input "Wiśniewska"
type input "[EMAIL_ADDRESS][DOMAIN_NAME]"
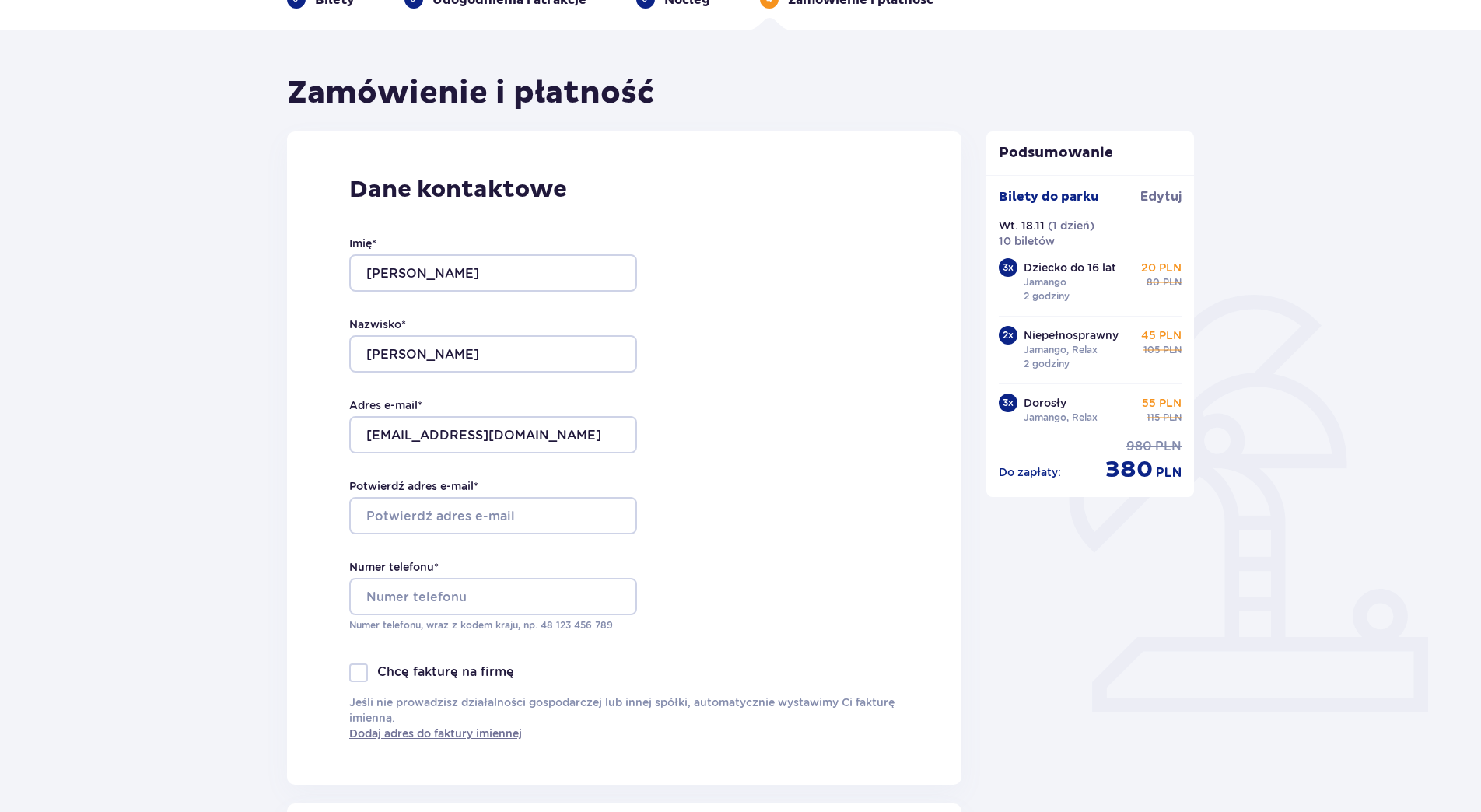
scroll to position [233, 0]
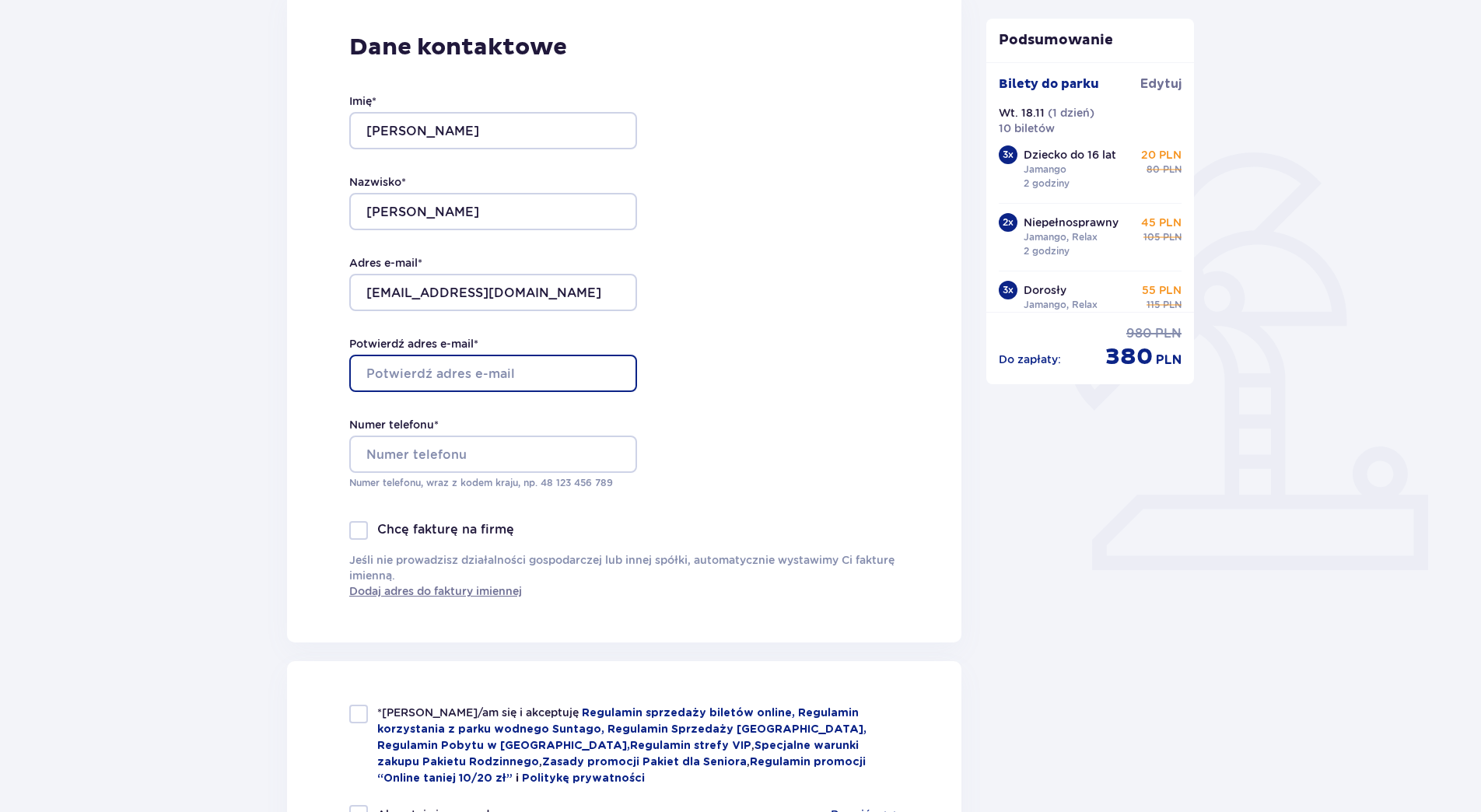
click at [398, 378] on input "Potwierdź adres e-mail *" at bounding box center [493, 373] width 288 height 37
type input "magdalena_wisniewska2@wp.pl"
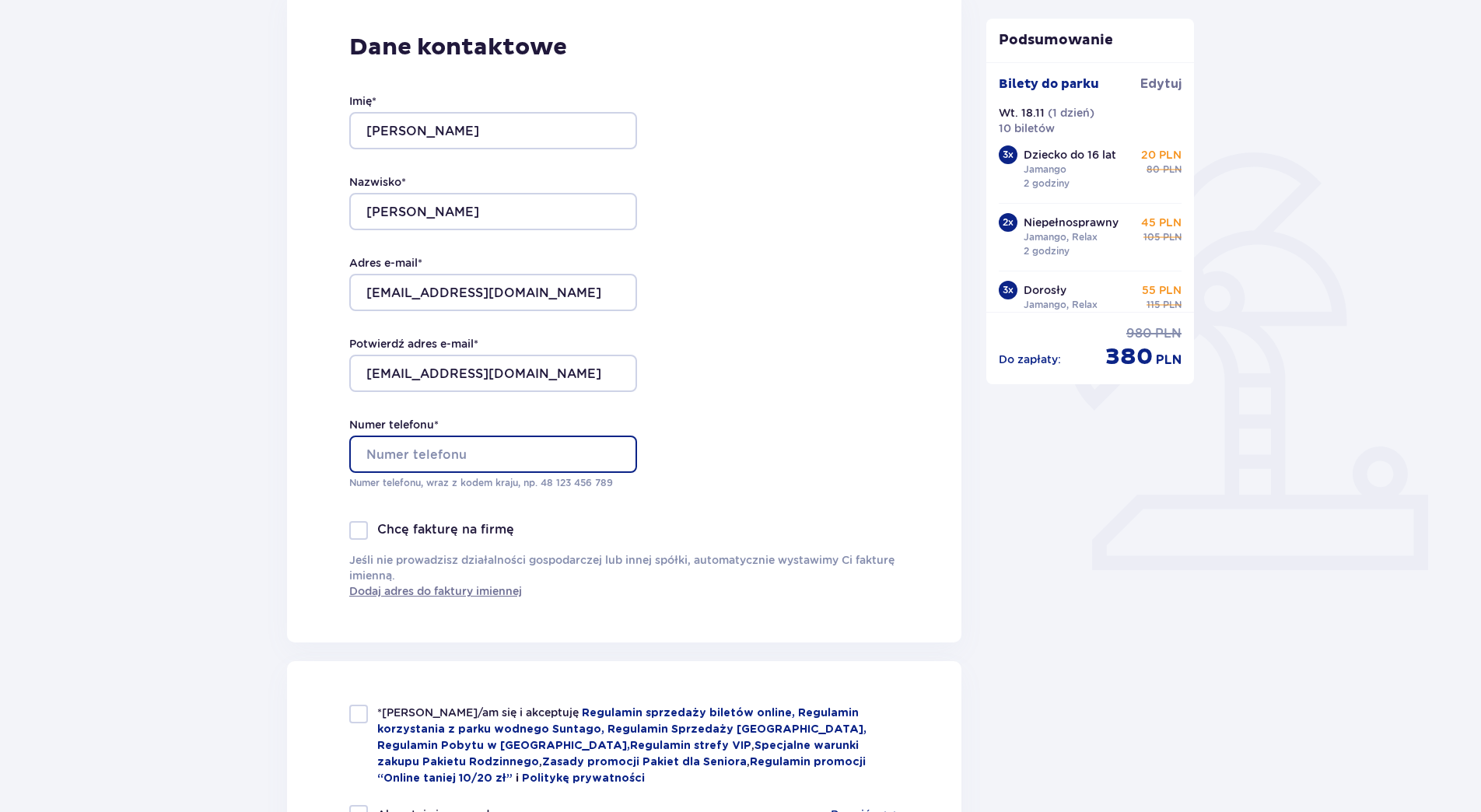
type input "668379957"
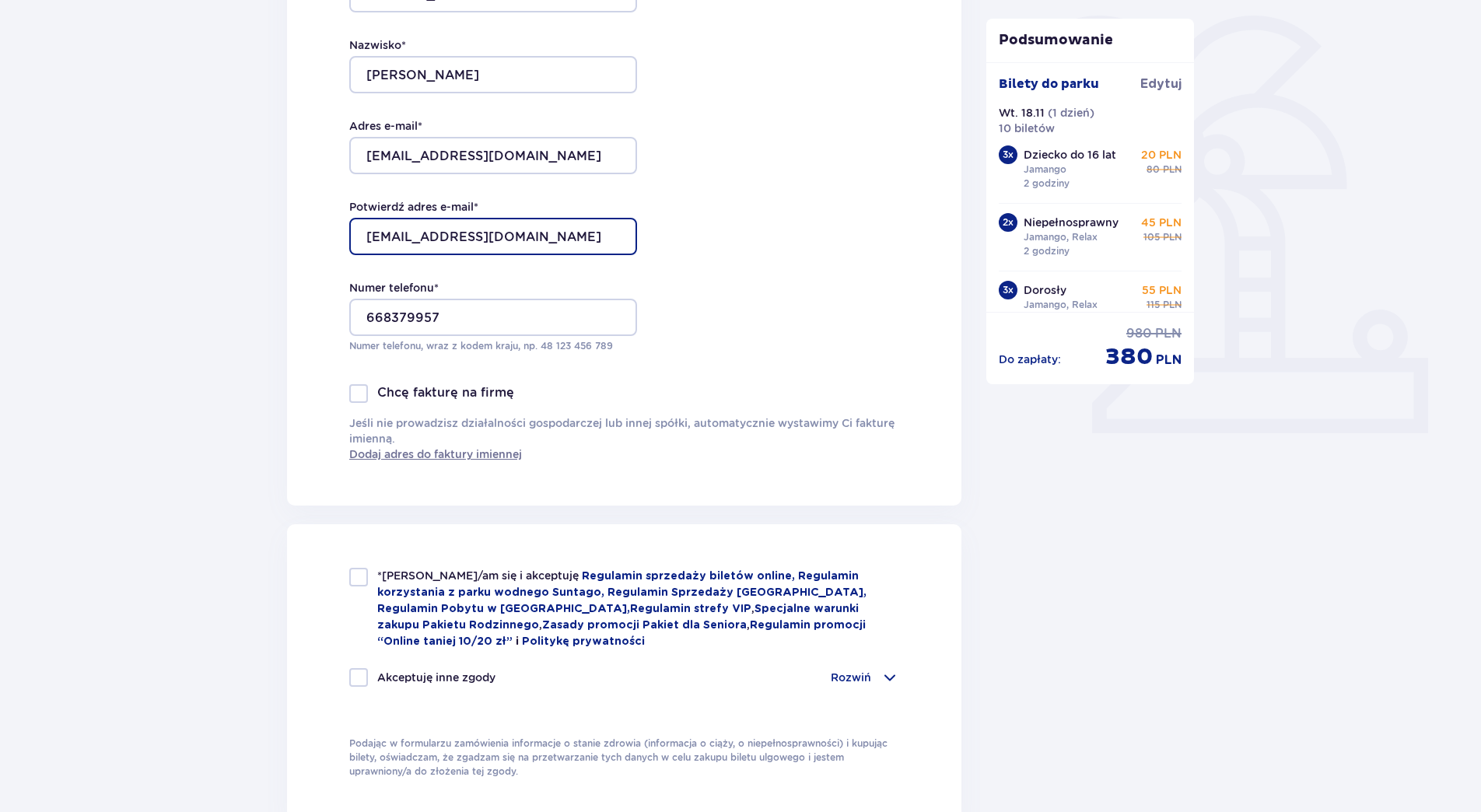
scroll to position [389, 0]
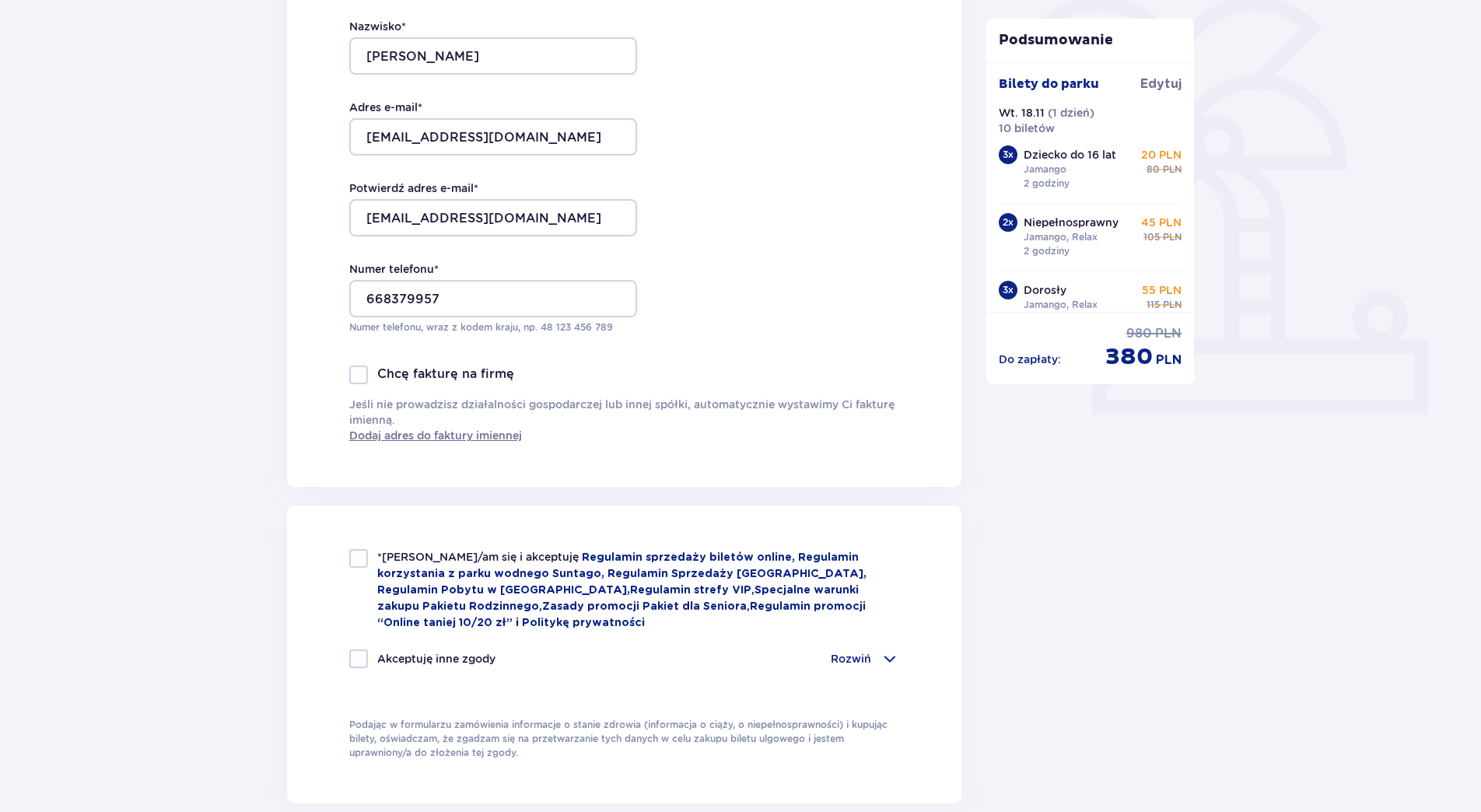
click at [358, 559] on div at bounding box center [358, 558] width 18 height 18
checkbox input "true"
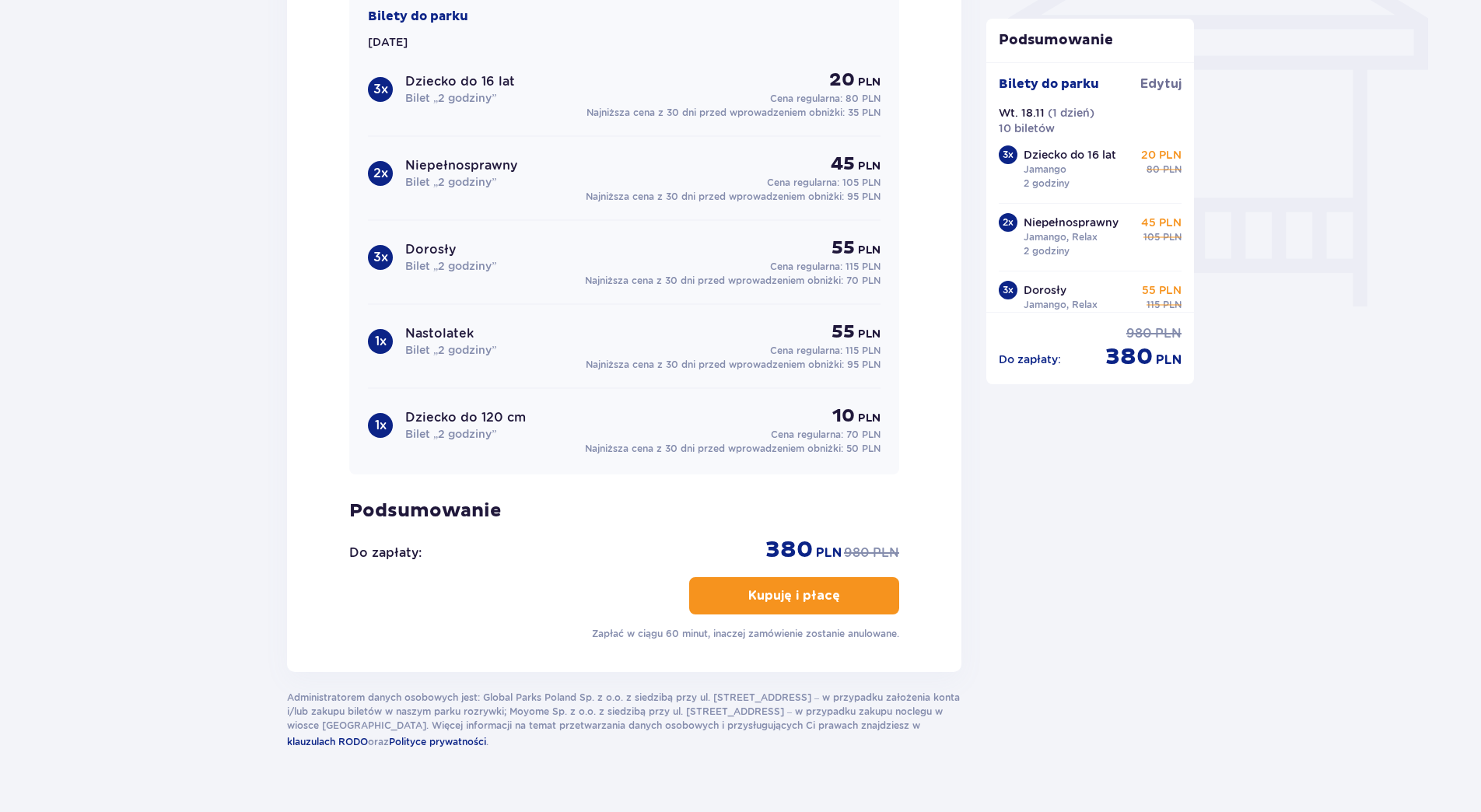
scroll to position [1398, 0]
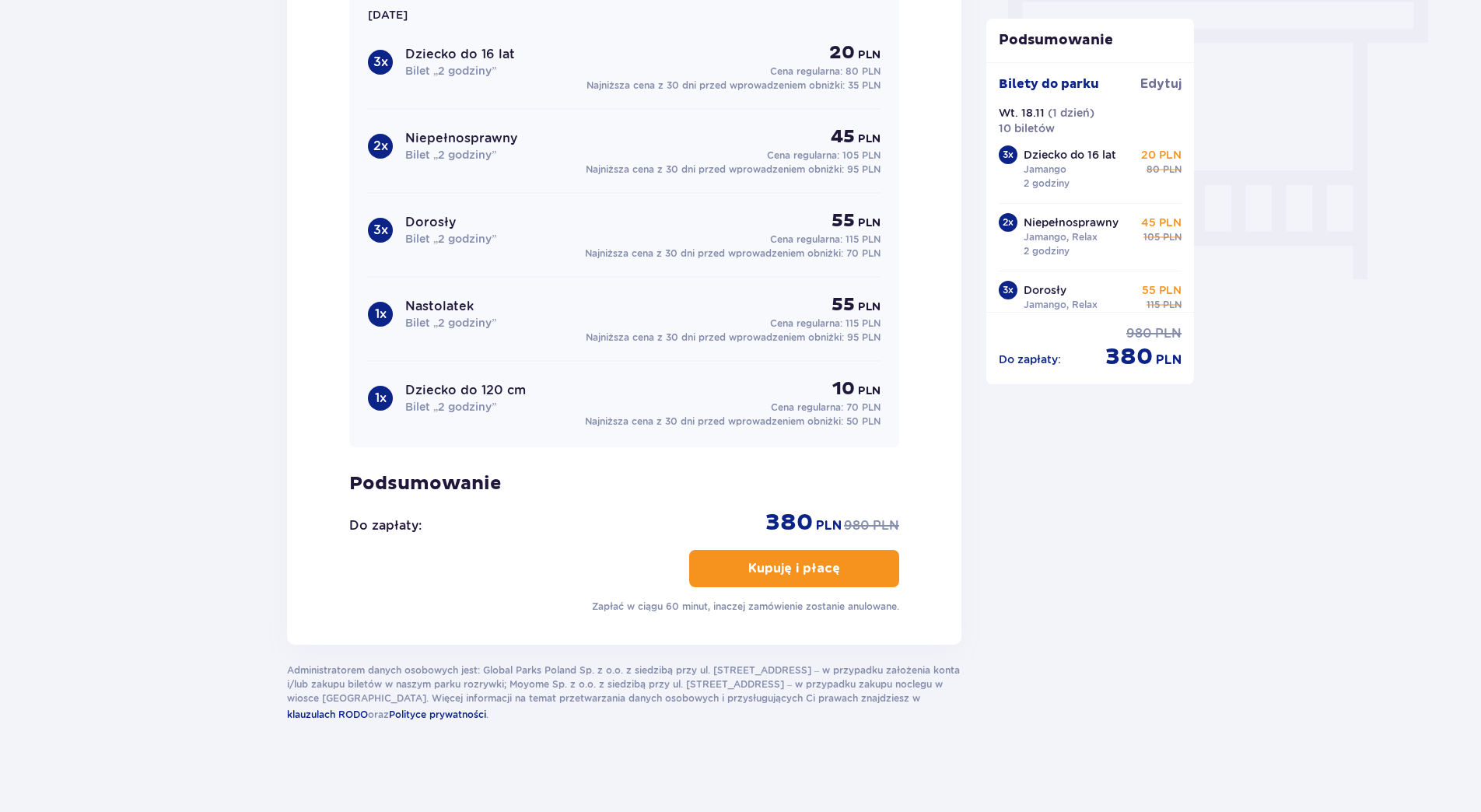
drag, startPoint x: 803, startPoint y: 561, endPoint x: 811, endPoint y: 560, distance: 8.1
click at [803, 561] on p "Kupuję i płacę" at bounding box center [794, 568] width 92 height 17
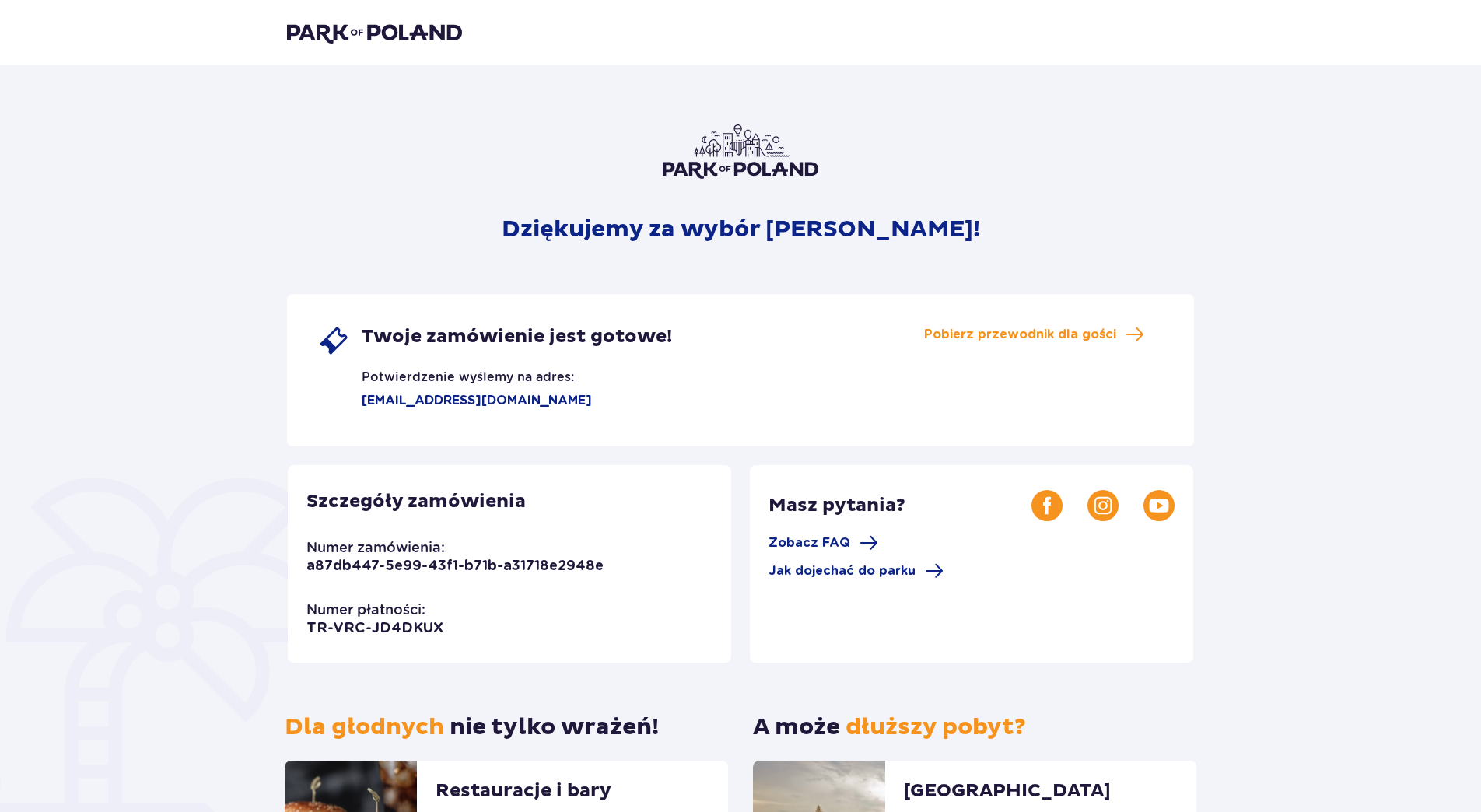
click at [417, 32] on img at bounding box center [375, 32] width 175 height 21
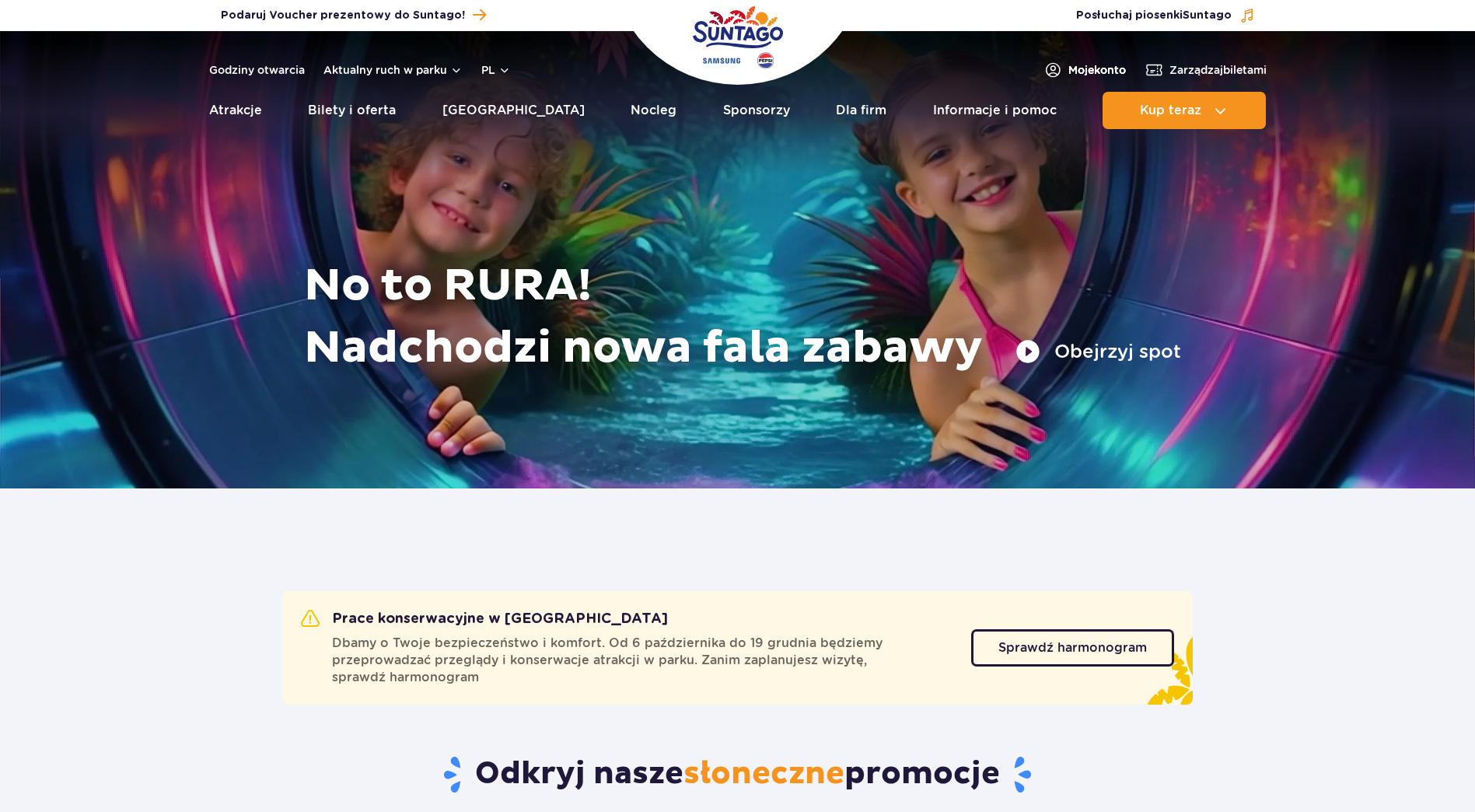
click at [1094, 66] on span "Moje konto" at bounding box center [1097, 70] width 57 height 16
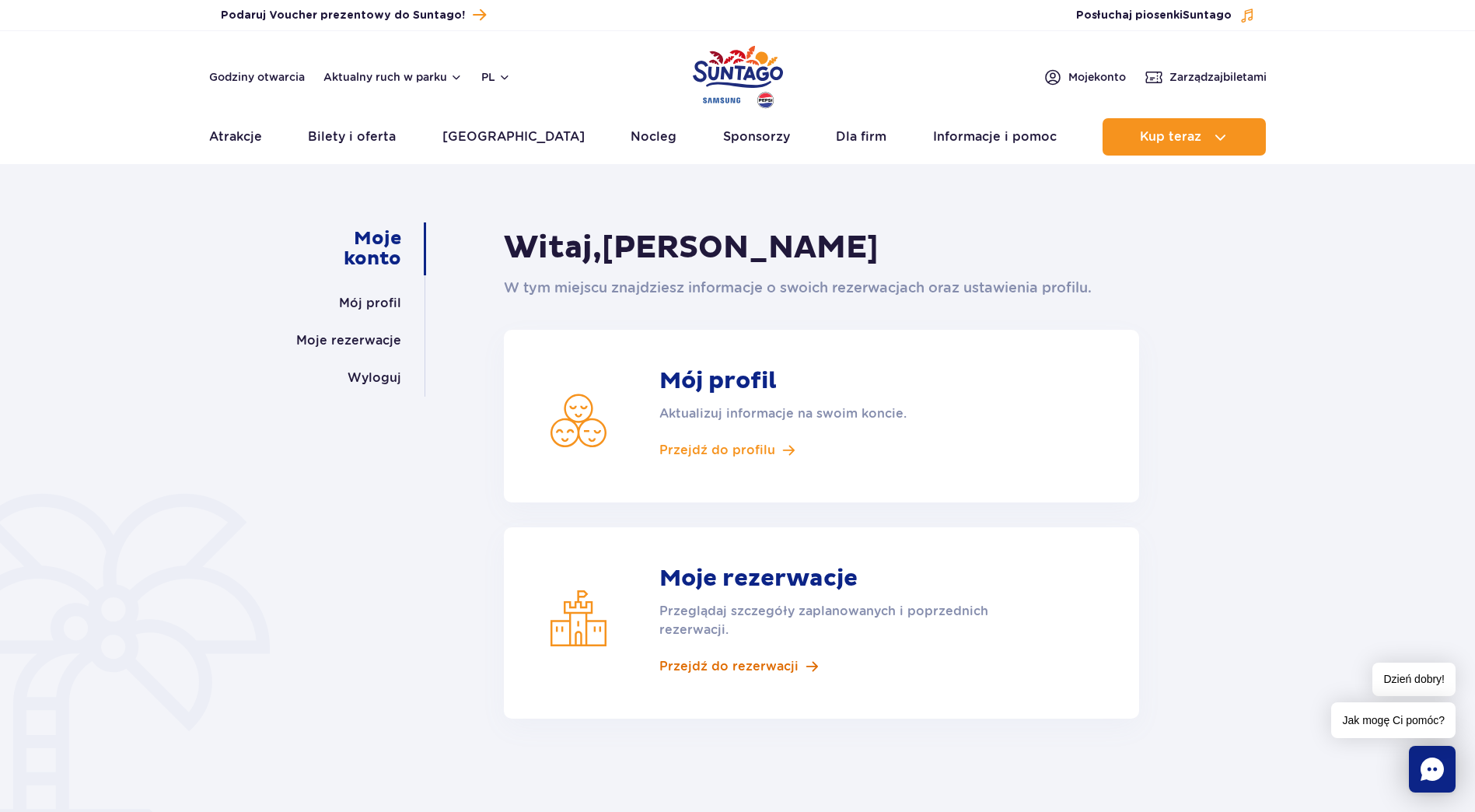
click at [763, 664] on span "Przejdź do rezerwacji" at bounding box center [729, 666] width 139 height 17
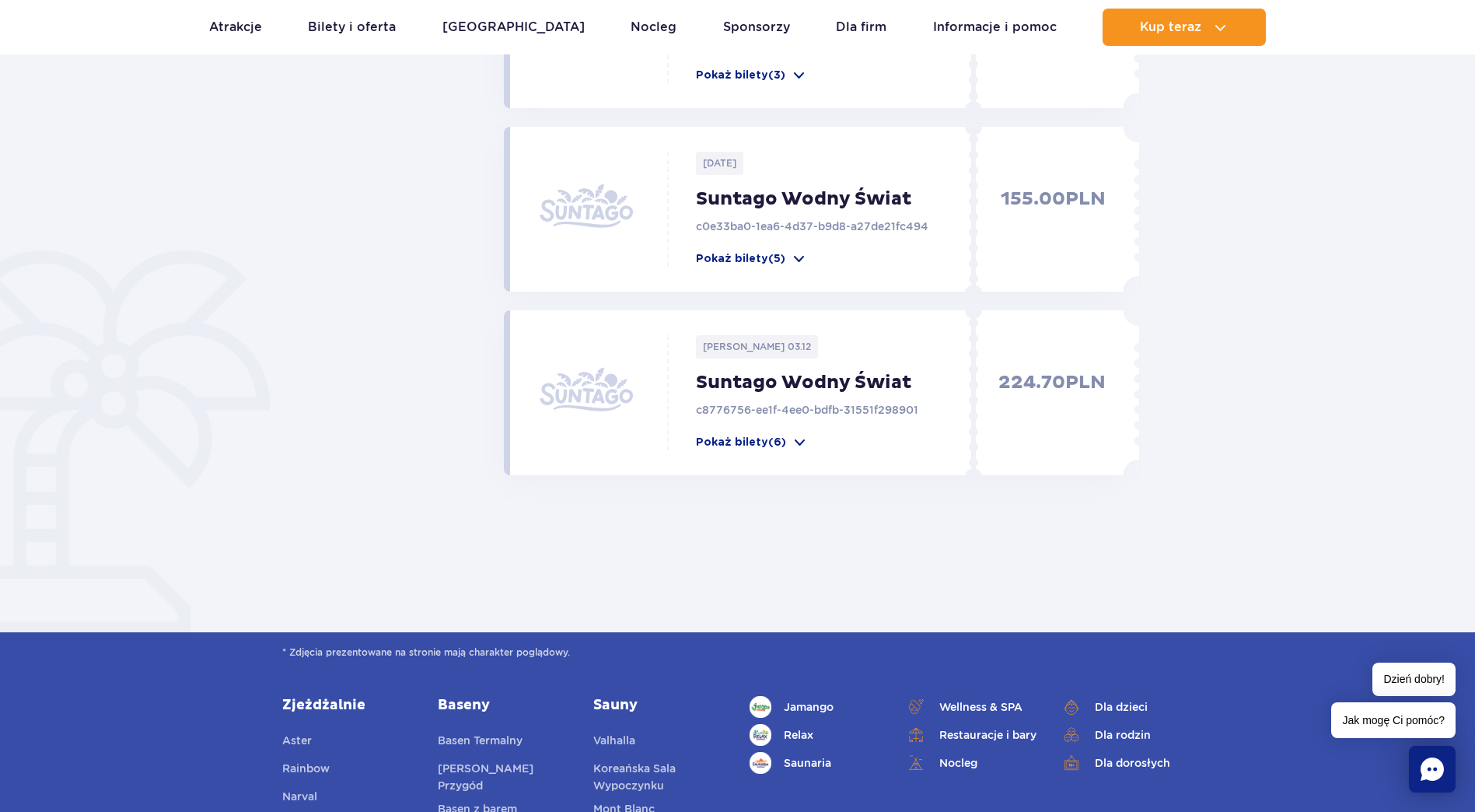
scroll to position [1088, 0]
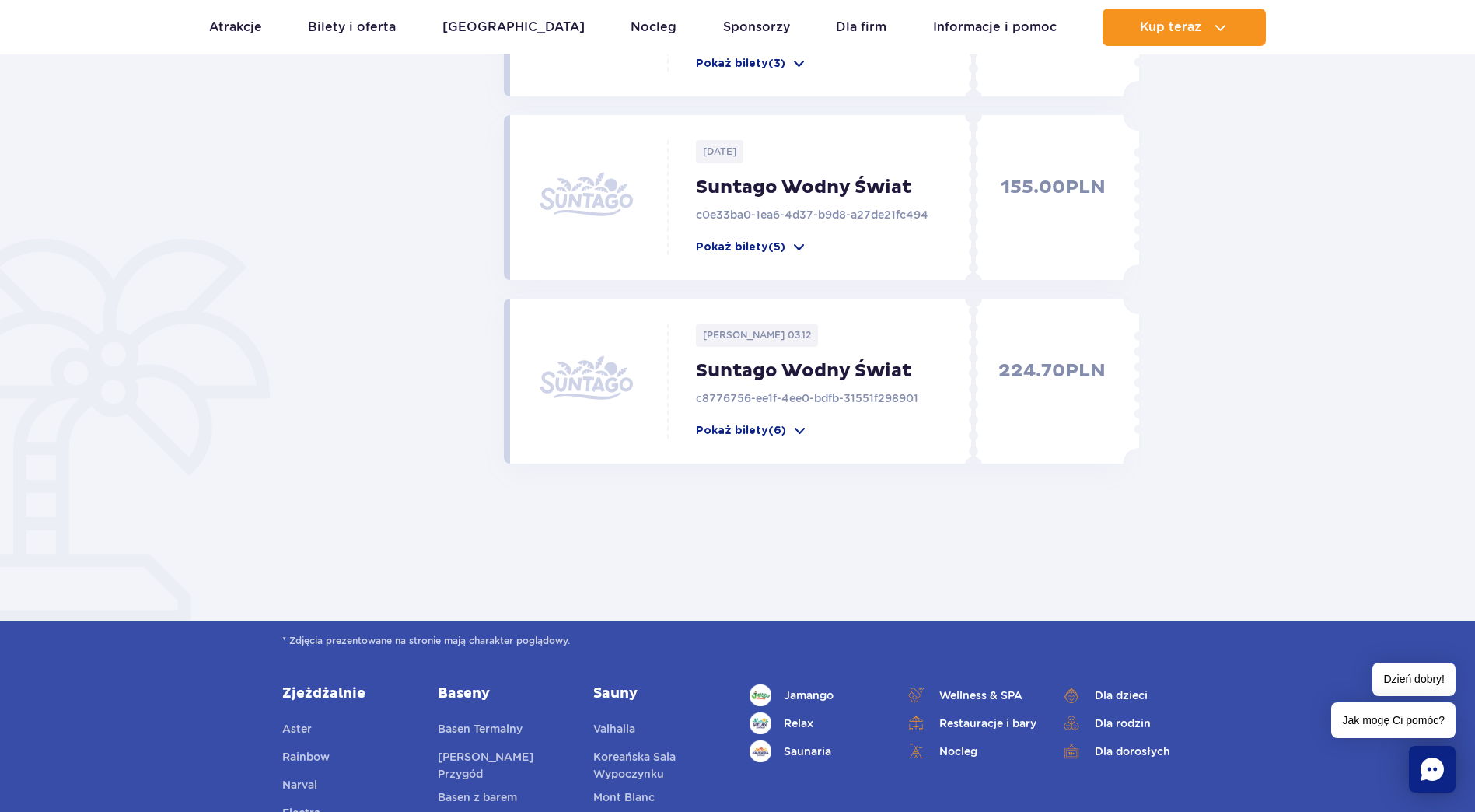
click at [723, 440] on div "[PERSON_NAME] 03.12 Suntago Wodny Świat c8776756-ee1f-4ee0-bdfb-31551f298901 Po…" at bounding box center [817, 381] width 613 height 165
click at [730, 433] on p "Pokaż bilety (6)" at bounding box center [740, 431] width 90 height 16
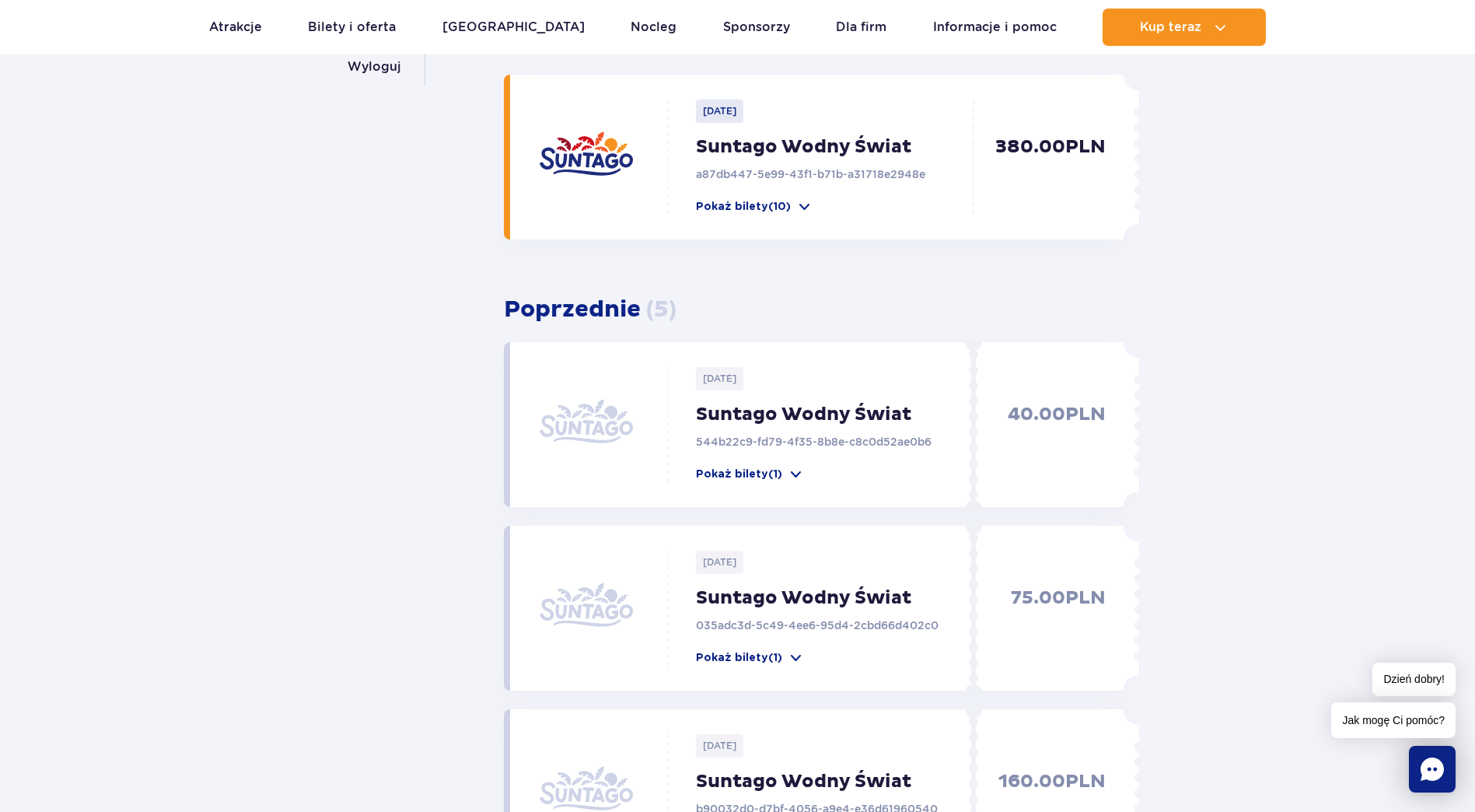
scroll to position [0, 0]
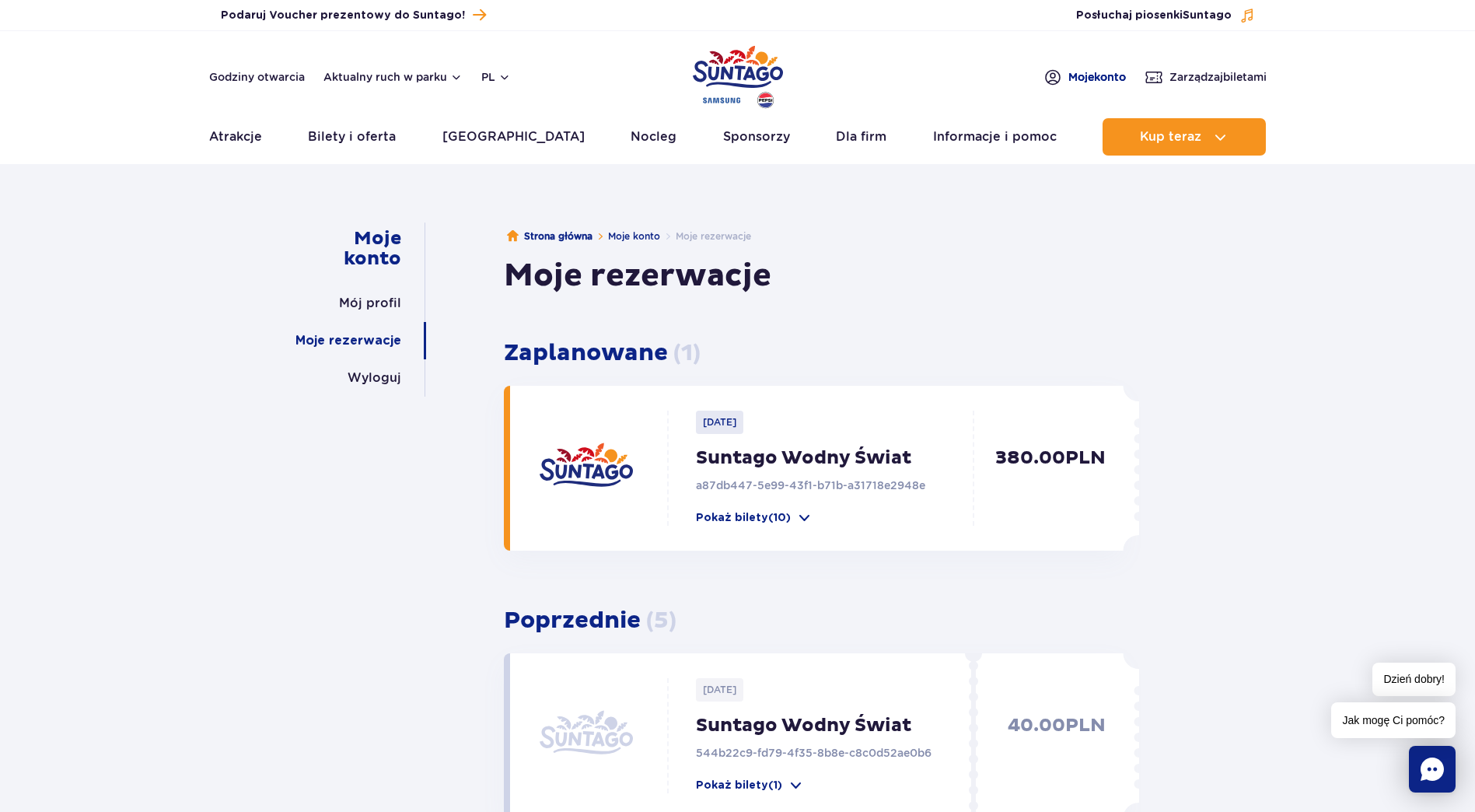
click at [1089, 77] on span "Moje konto" at bounding box center [1097, 77] width 57 height 16
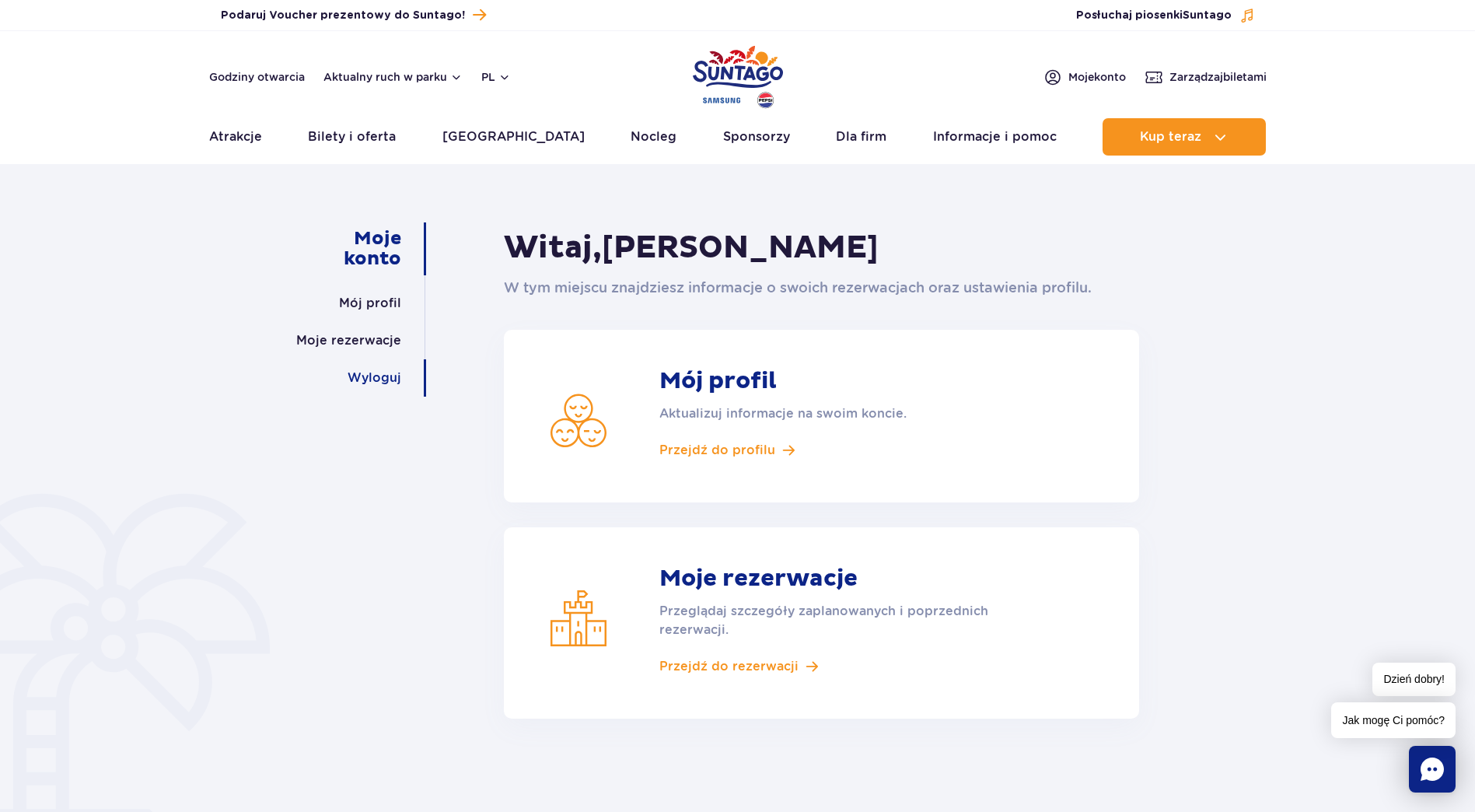
click at [370, 374] on link "Wyloguj" at bounding box center [374, 377] width 53 height 37
